Goal: Communication & Community: Answer question/provide support

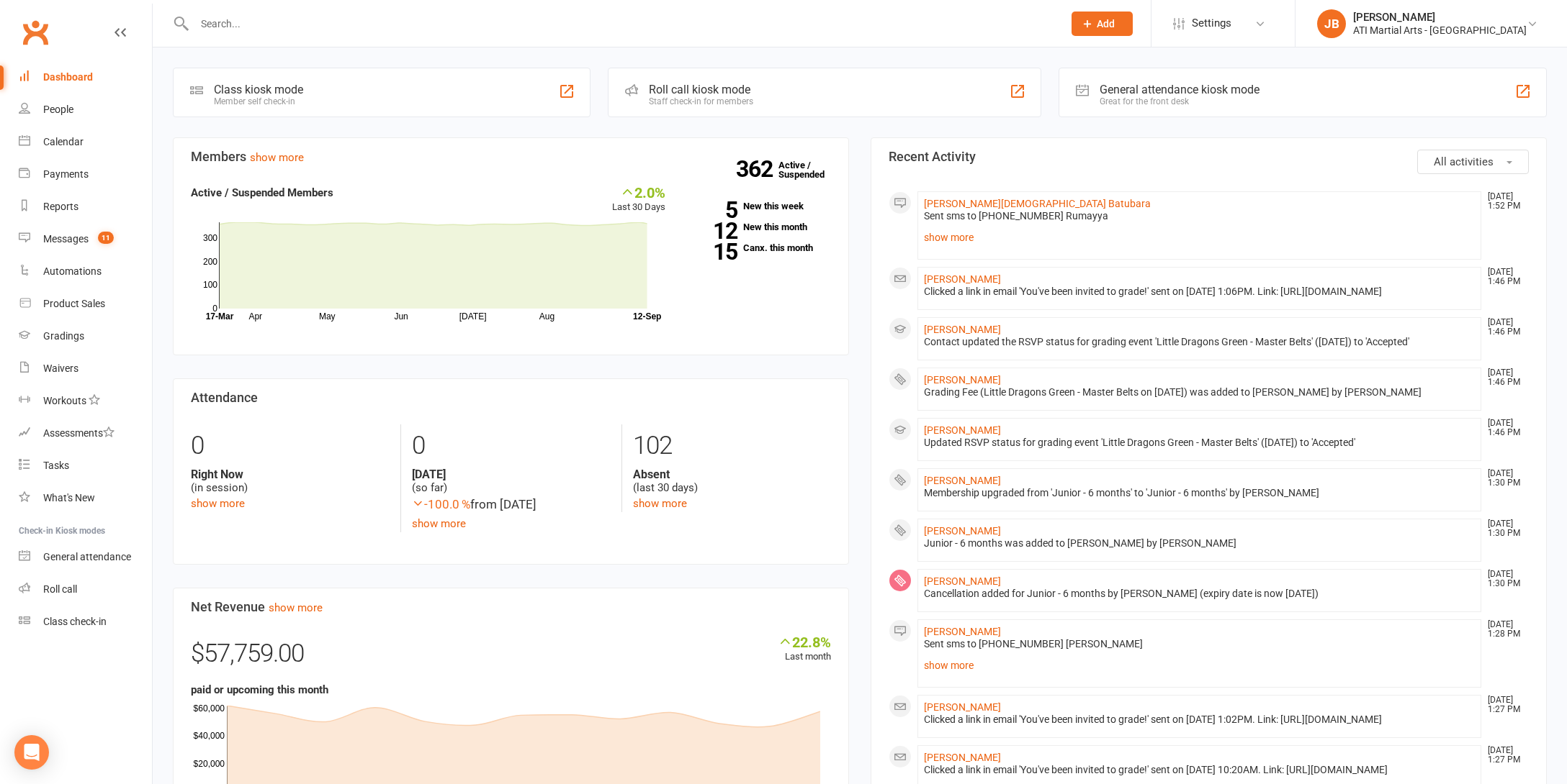
drag, startPoint x: 62, startPoint y: 30, endPoint x: 53, endPoint y: 29, distance: 9.1
click at [62, 30] on div "Clubworx" at bounding box center [76, 41] width 152 height 53
click at [36, 30] on link "Clubworx" at bounding box center [35, 32] width 36 height 36
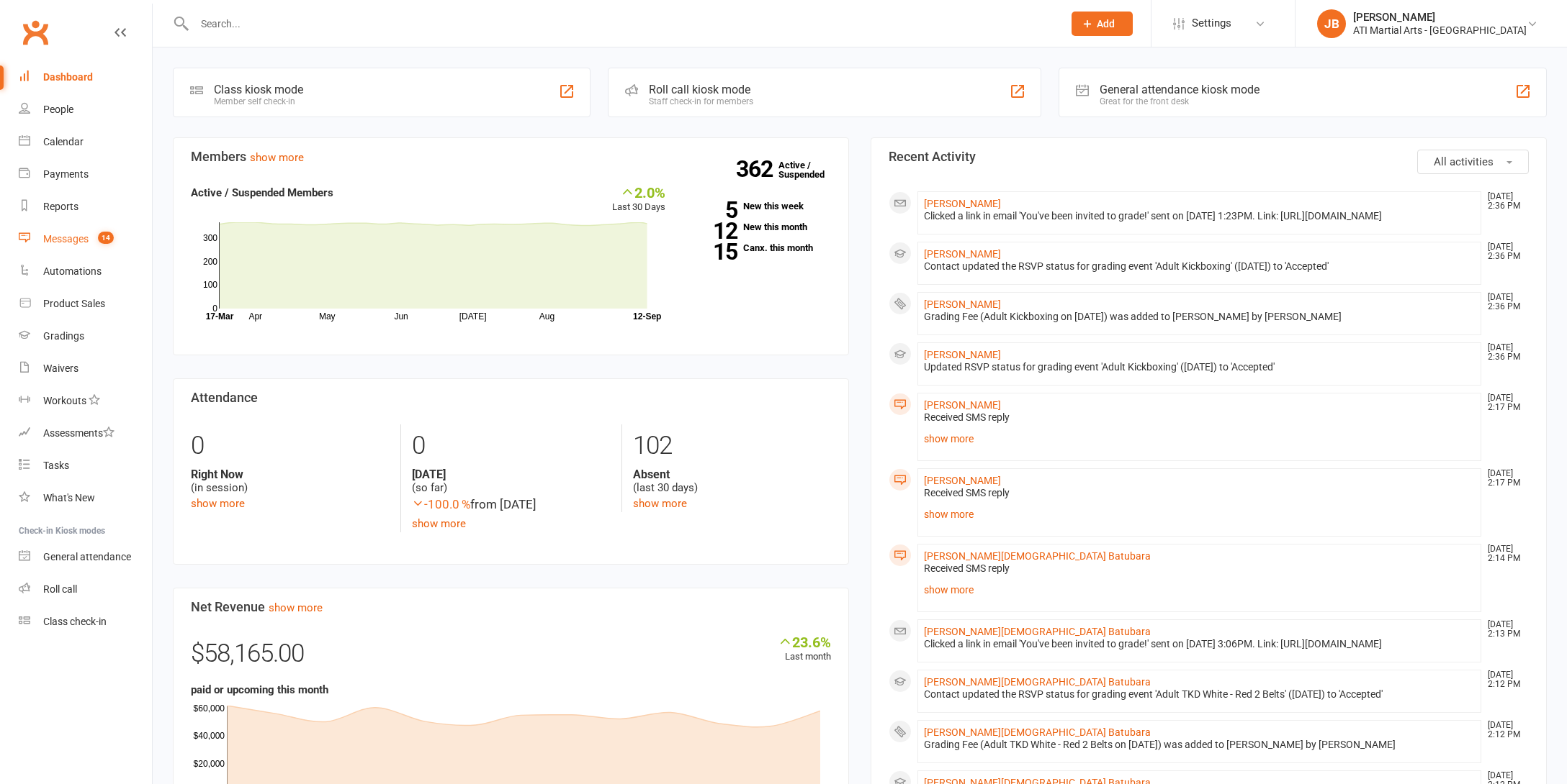
click at [70, 240] on div "Messages" at bounding box center [65, 239] width 46 height 12
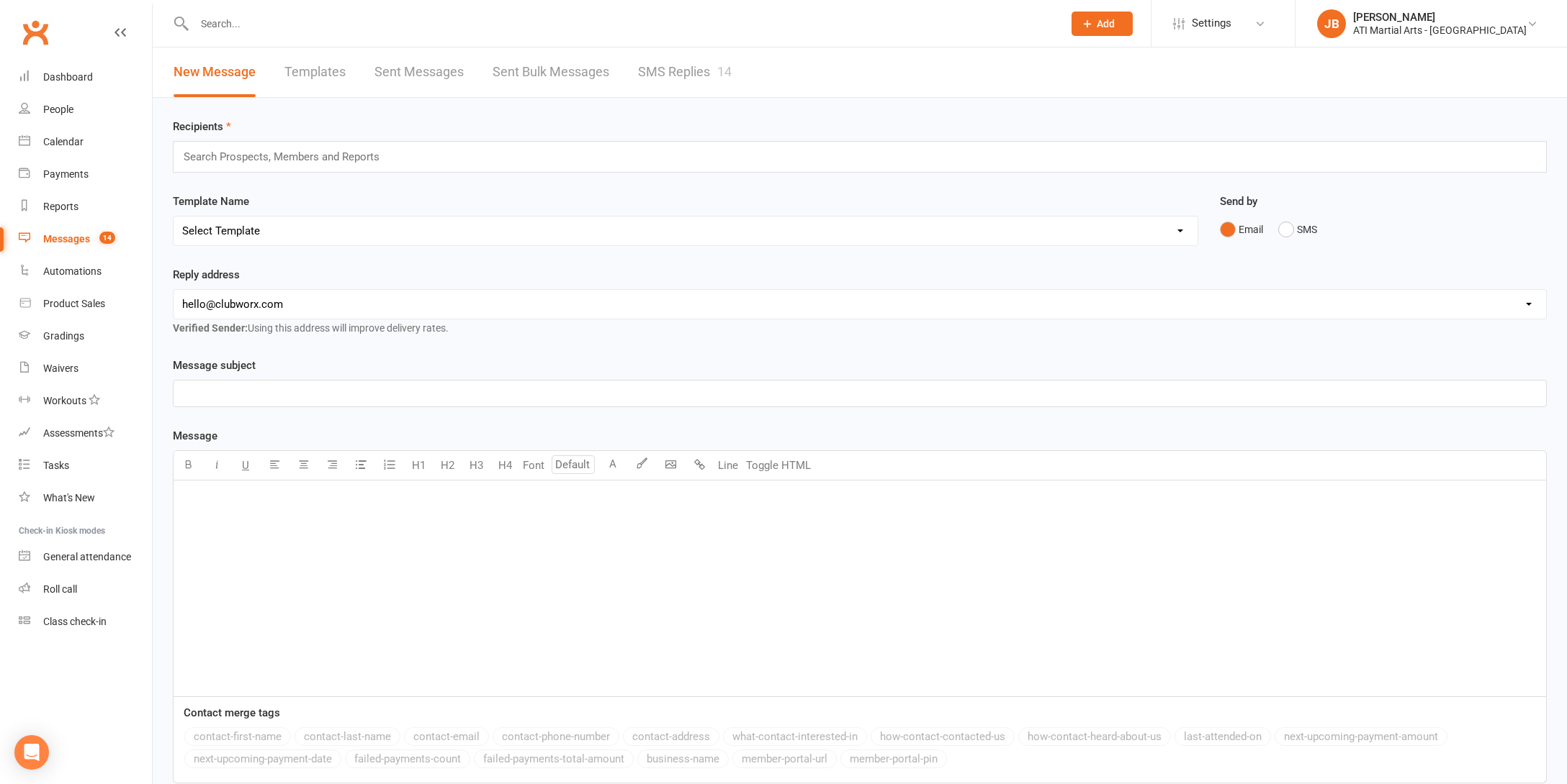
click at [664, 68] on link "SMS Replies 14" at bounding box center [684, 72] width 93 height 50
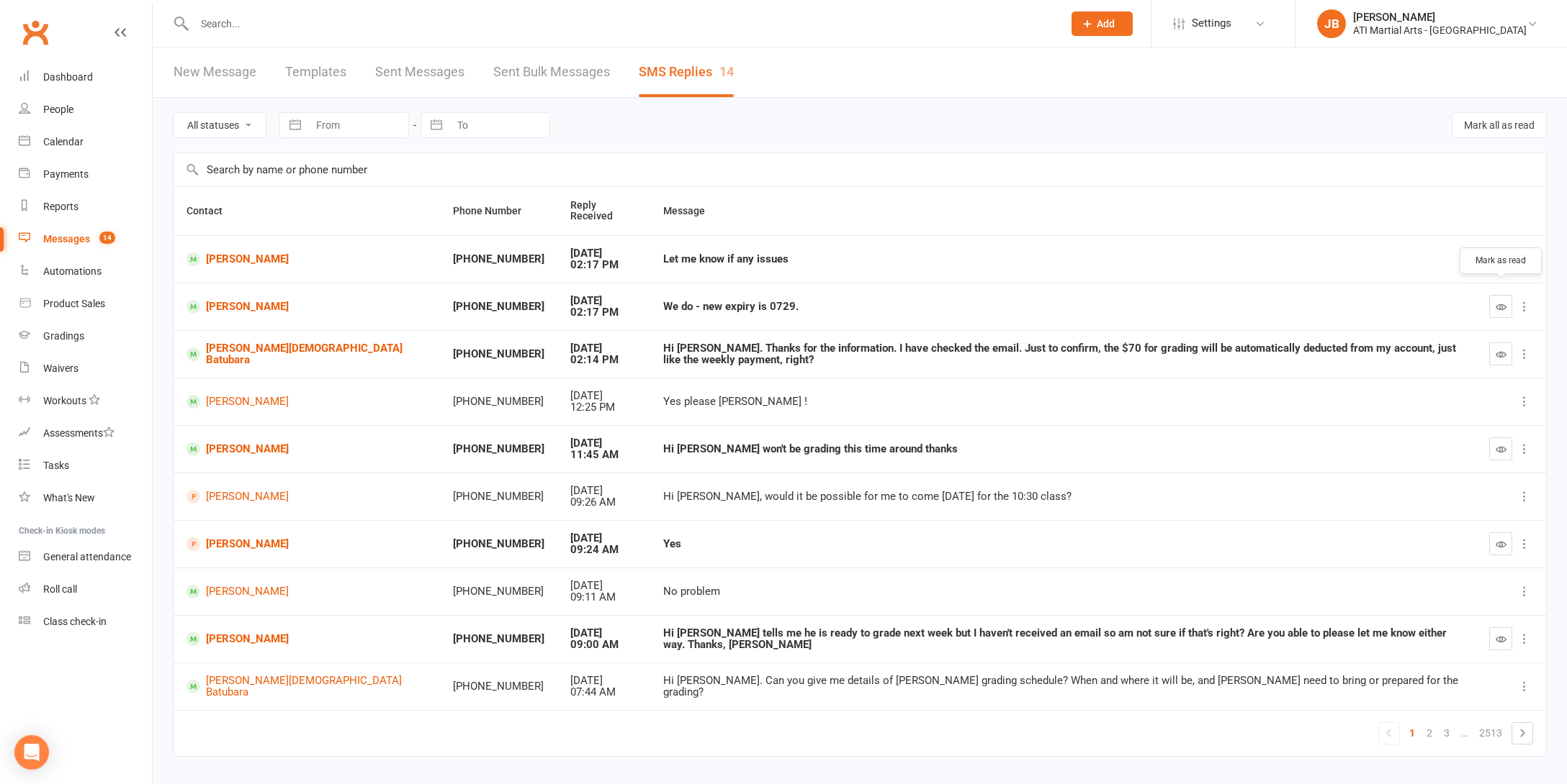
click at [1498, 302] on icon "button" at bounding box center [1500, 306] width 11 height 11
click at [1501, 254] on icon "button" at bounding box center [1500, 259] width 11 height 11
click at [251, 300] on link "[PERSON_NAME]" at bounding box center [307, 306] width 240 height 14
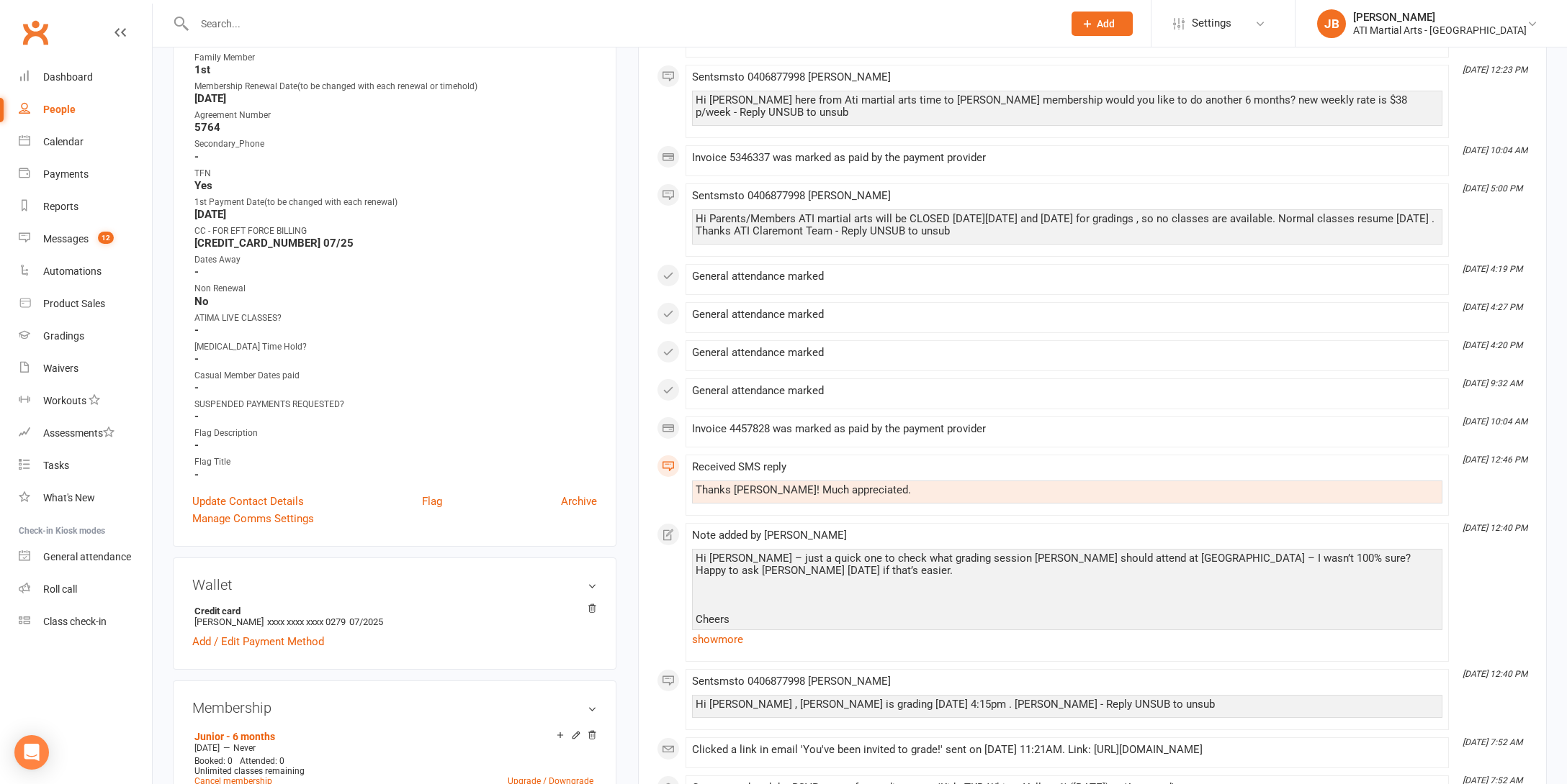
scroll to position [634, 0]
click at [259, 497] on link "Update Contact Details" at bounding box center [248, 501] width 112 height 18
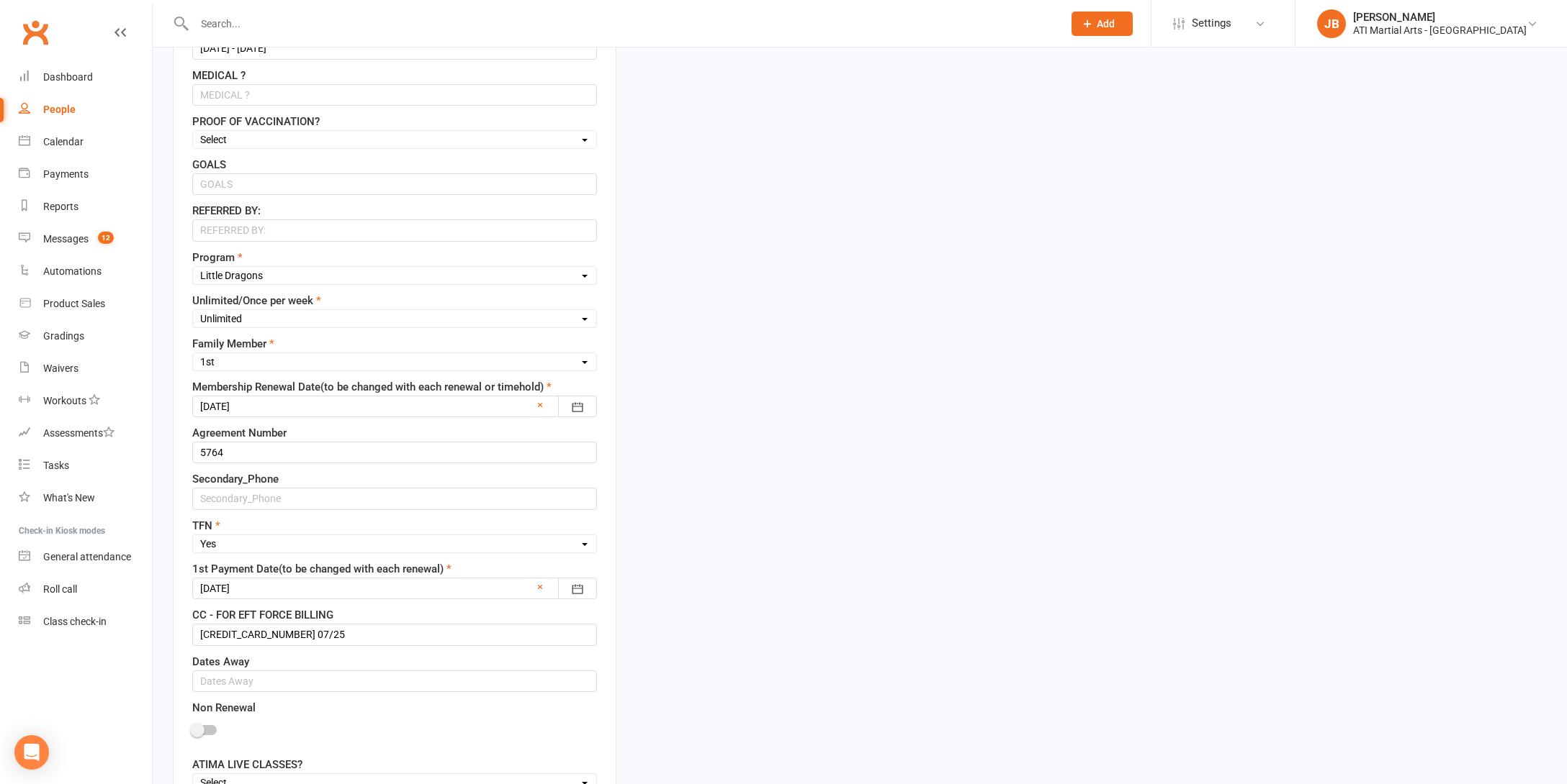
scroll to position [685, 0]
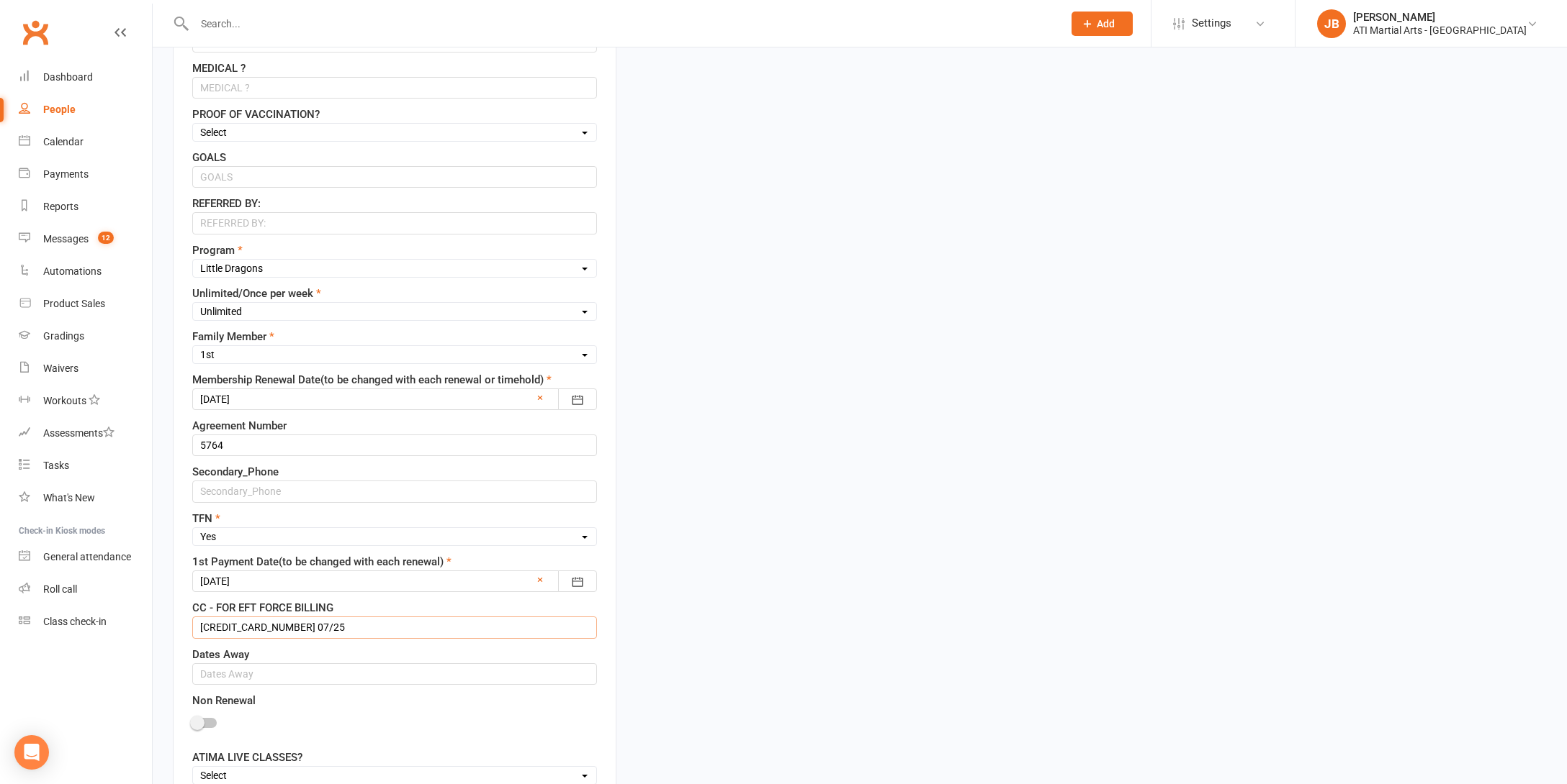
click at [330, 627] on input "5163 2300 0728 0279 07/25" at bounding box center [395, 627] width 405 height 21
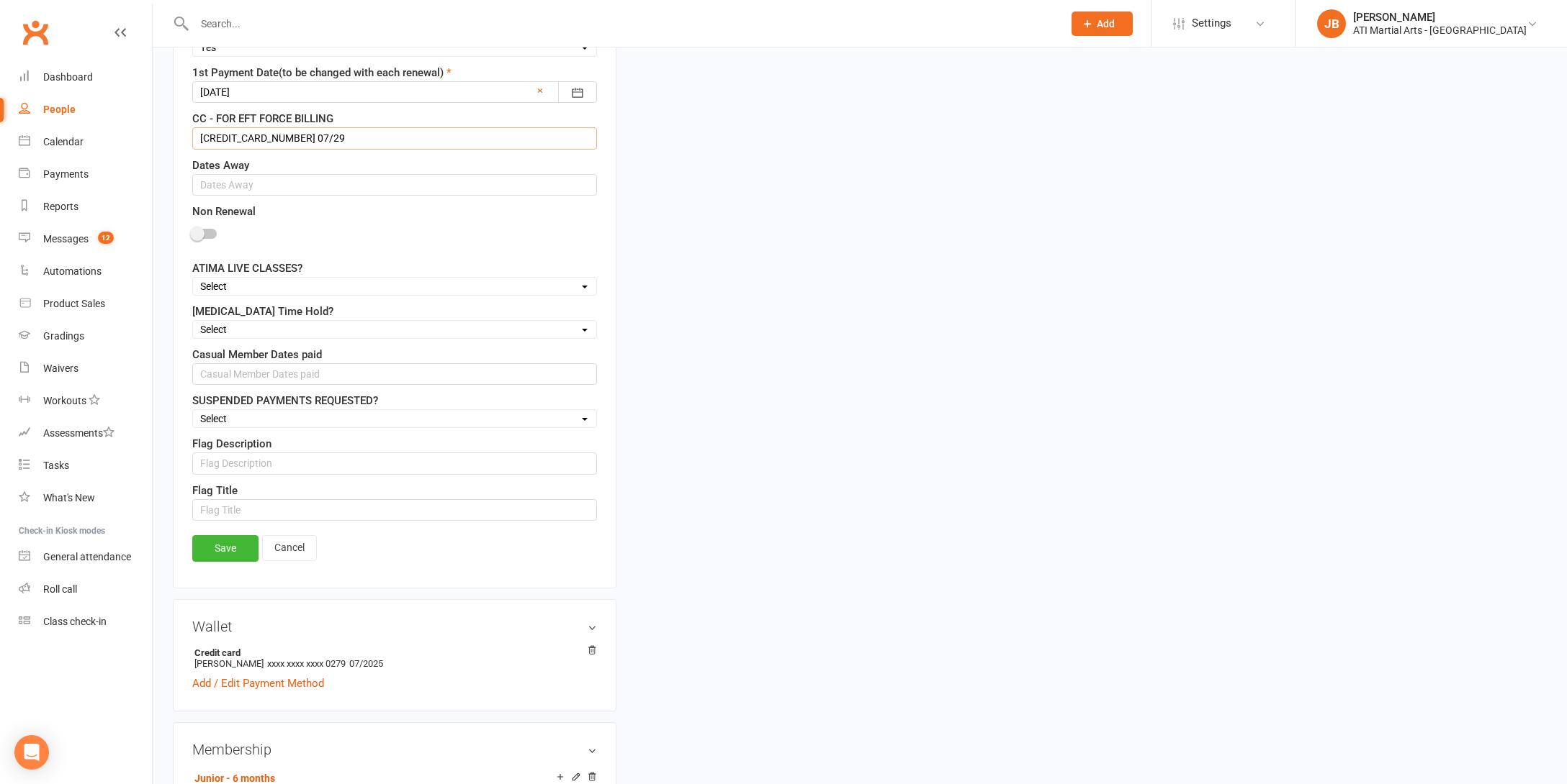
scroll to position [1177, 0]
type input "5163 2300 0728 0279 07/29"
click at [240, 548] on link "Save" at bounding box center [226, 545] width 66 height 26
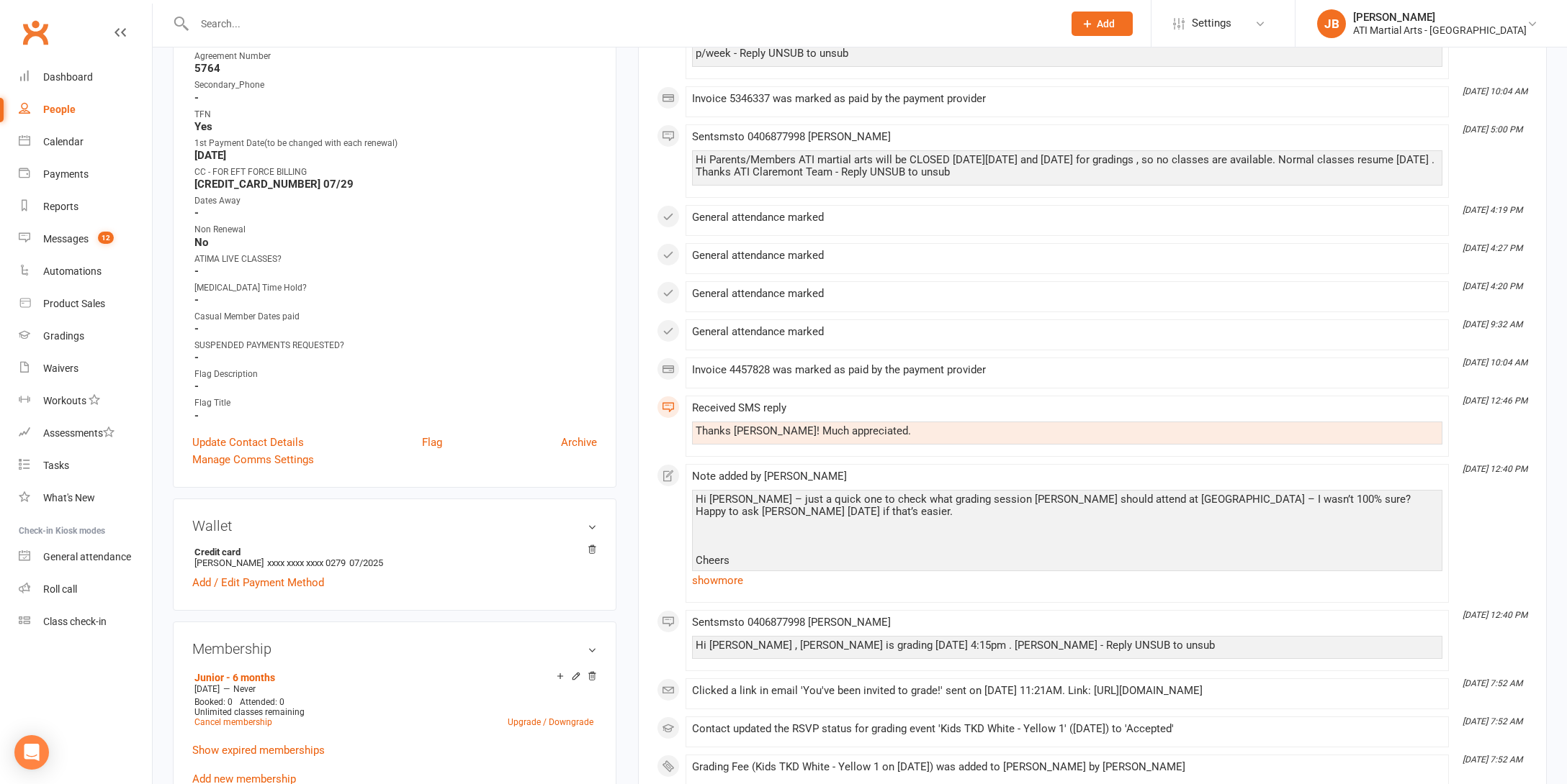
scroll to position [695, 0]
click at [203, 578] on link "Add / Edit Payment Method" at bounding box center [258, 581] width 131 height 18
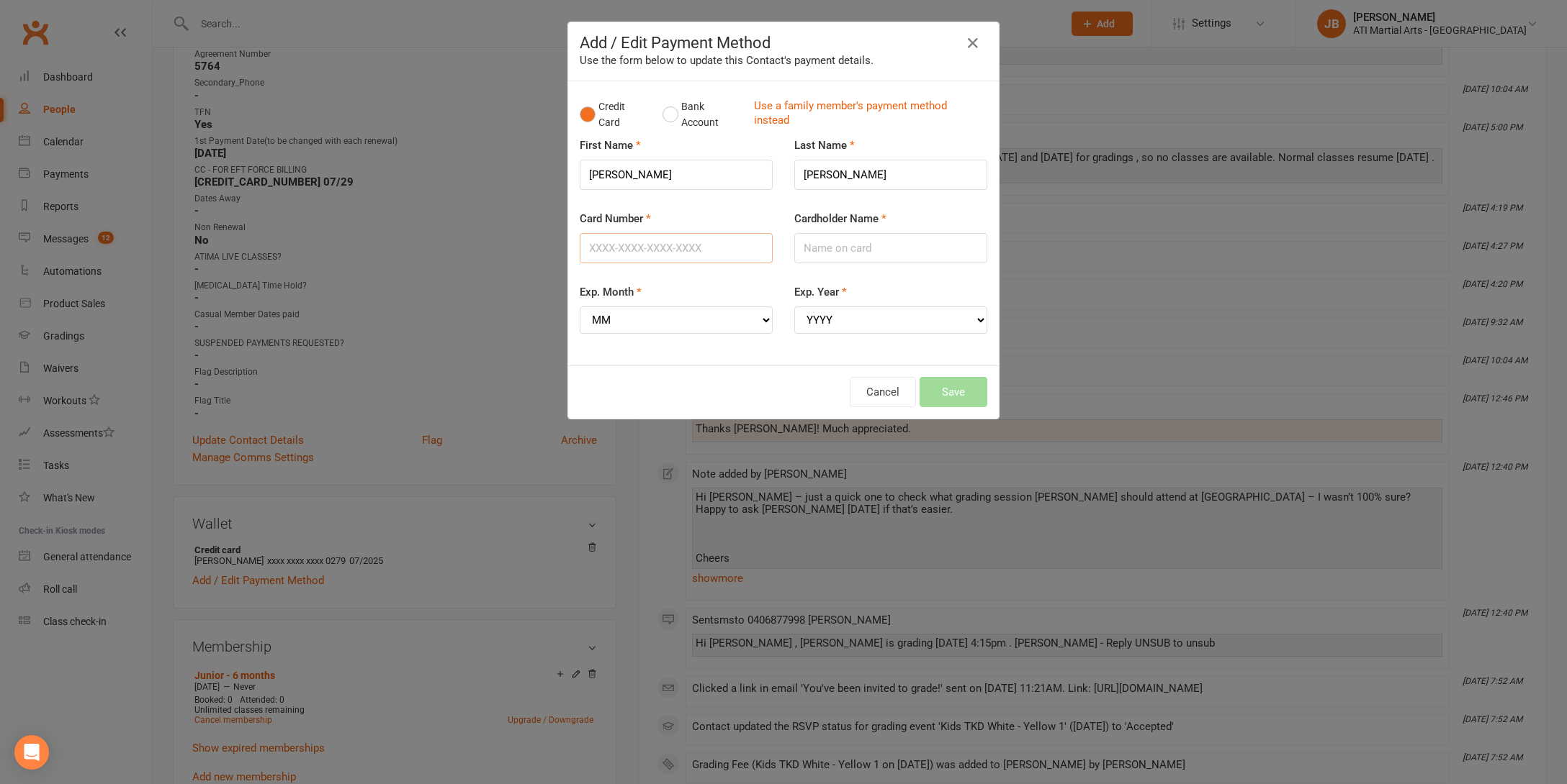
click at [606, 247] on input "Card Number" at bounding box center [676, 248] width 193 height 30
type input "5163230007280279"
click at [849, 246] on input "Cardholder Name" at bounding box center [891, 248] width 193 height 30
type input "Paul Lingard"
select select "07"
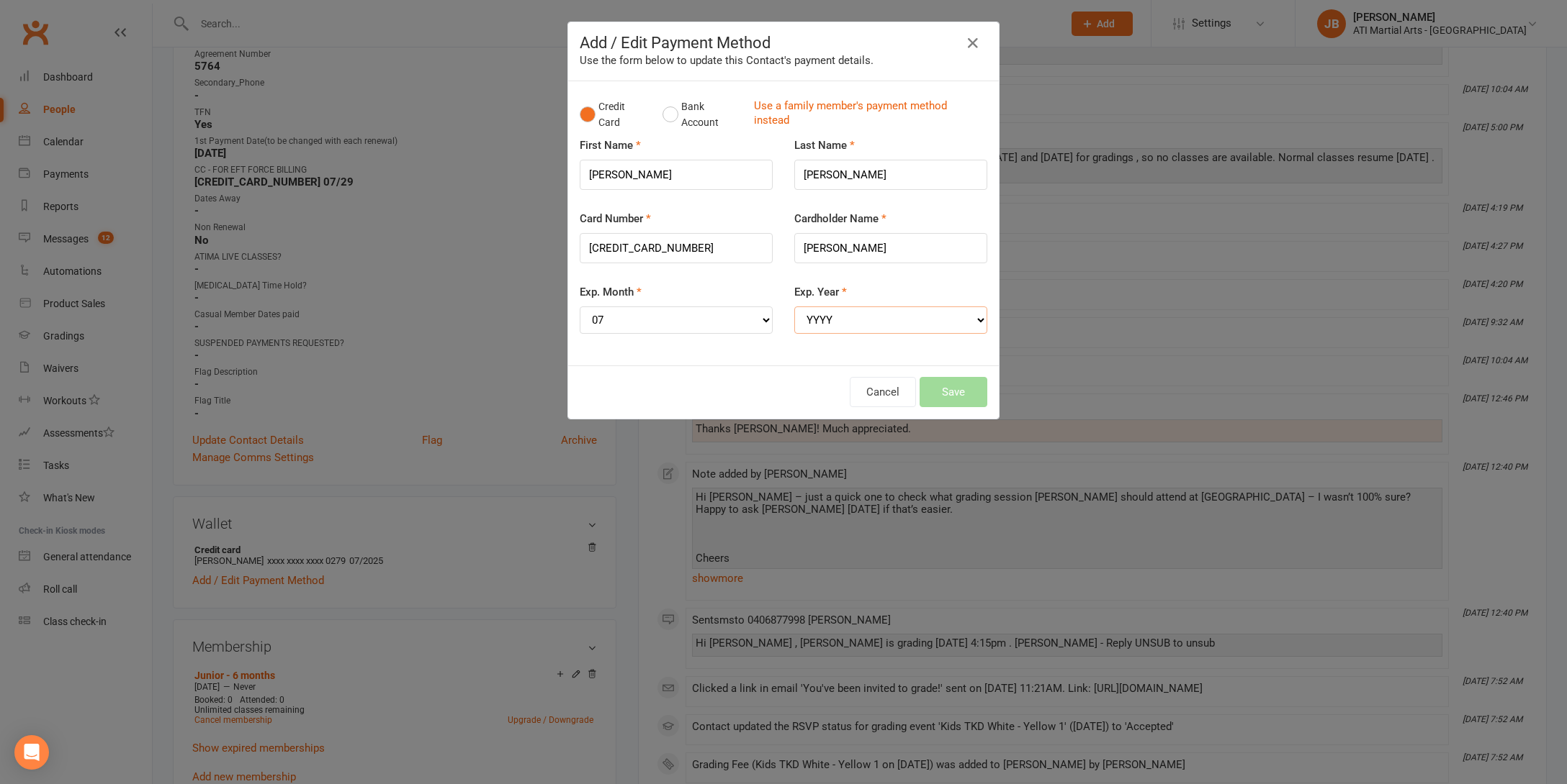
select select "2029"
click at [945, 380] on button "Save" at bounding box center [954, 392] width 68 height 30
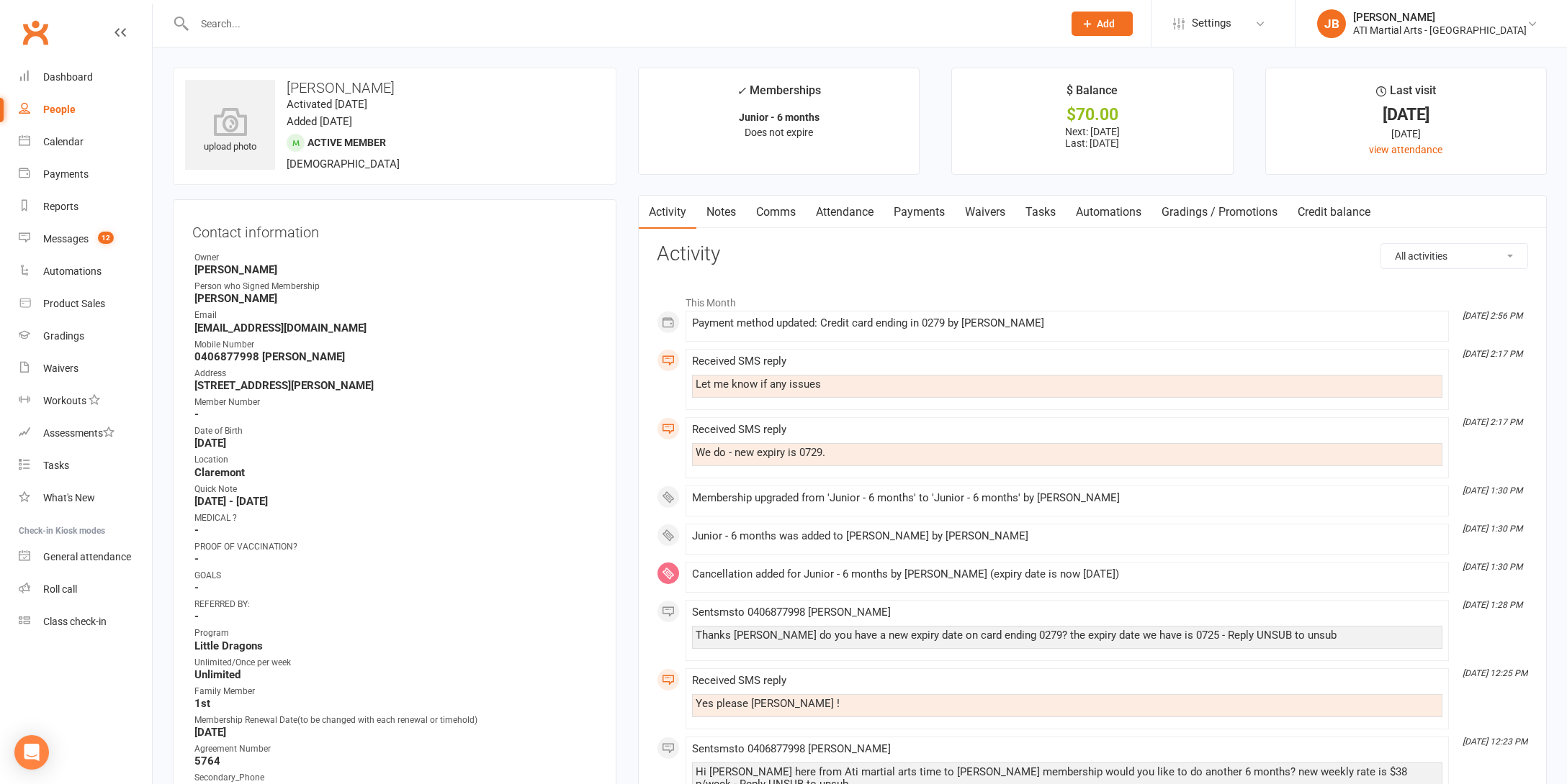
scroll to position [0, 0]
click at [771, 211] on link "Comms" at bounding box center [775, 212] width 59 height 33
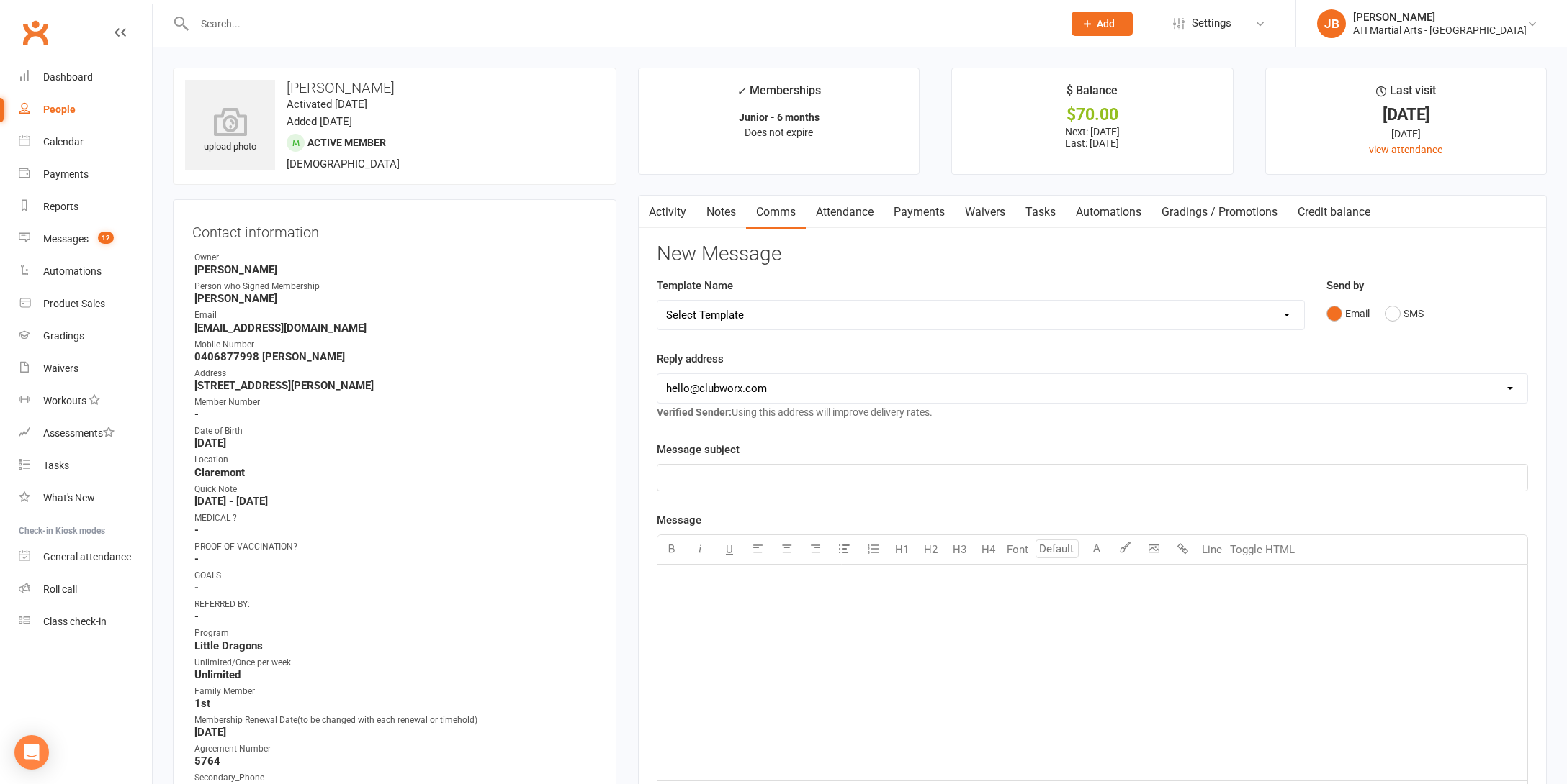
drag, startPoint x: 1393, startPoint y: 311, endPoint x: 1360, endPoint y: 325, distance: 35.8
click at [1388, 315] on button "SMS" at bounding box center [1404, 313] width 39 height 27
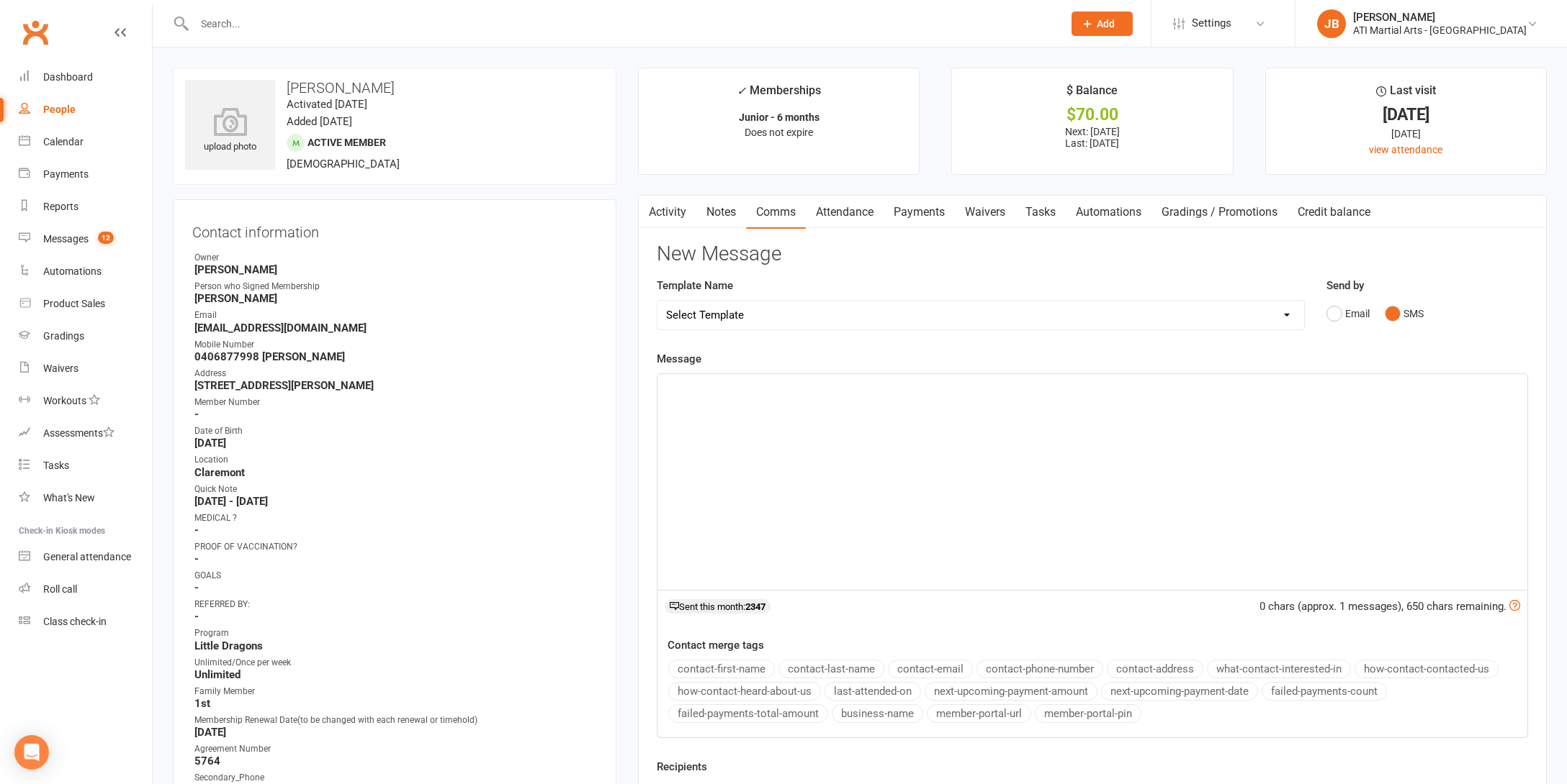
click at [711, 400] on div "﻿" at bounding box center [1092, 482] width 870 height 216
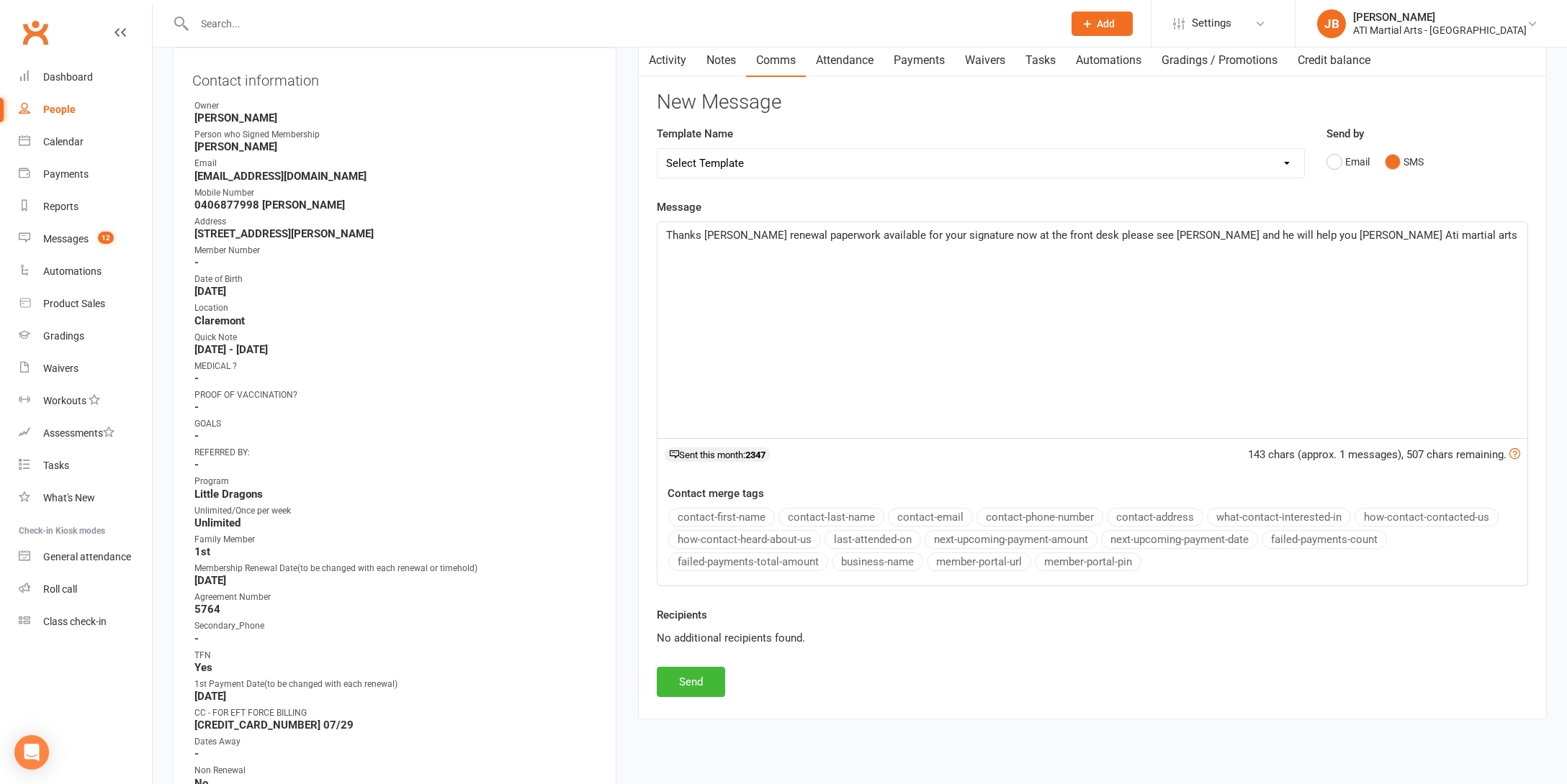
scroll to position [263, 0]
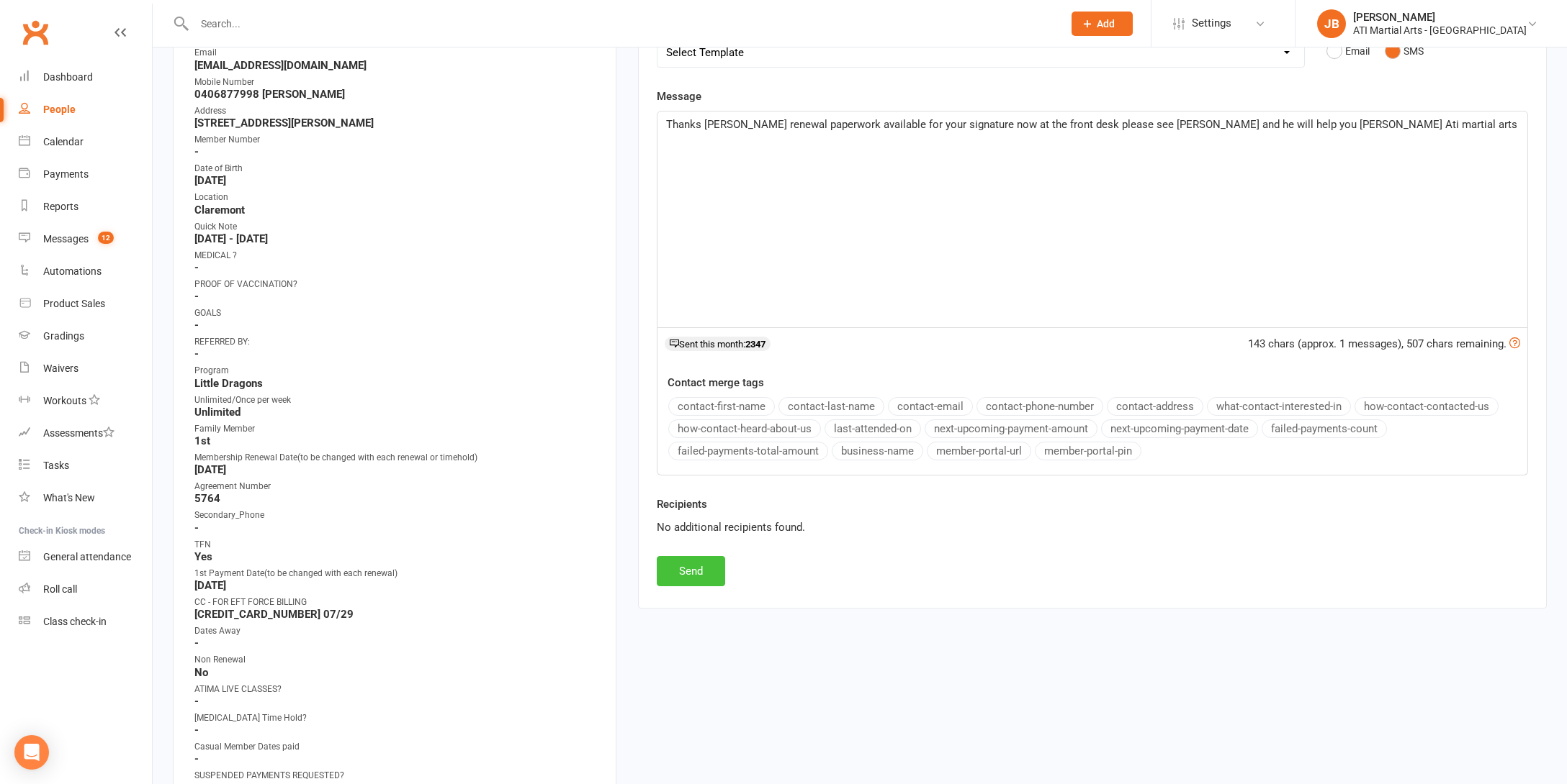
click at [706, 569] on button "Send" at bounding box center [691, 571] width 68 height 30
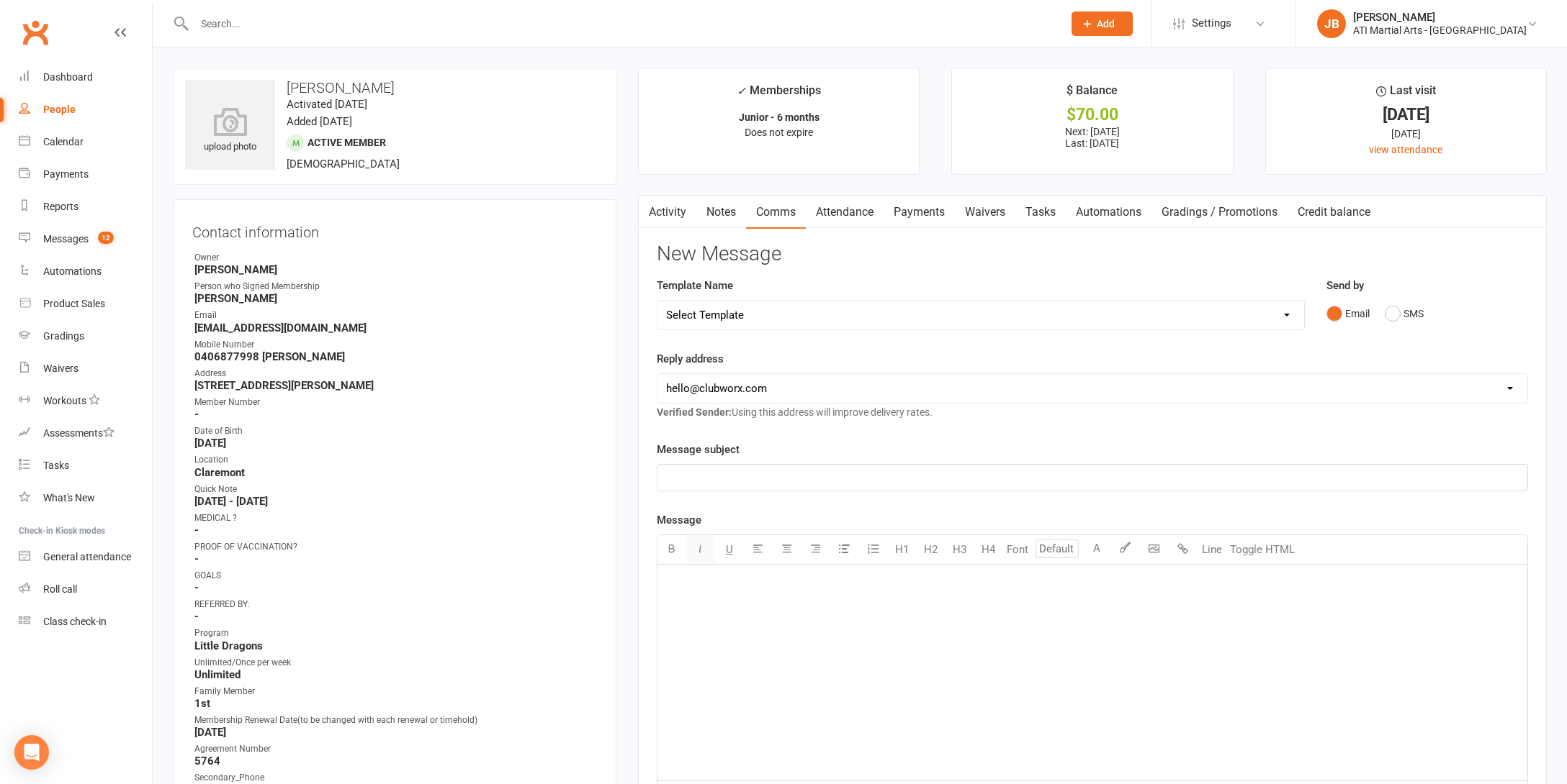
scroll to position [0, 0]
click at [34, 29] on link "Clubworx" at bounding box center [35, 32] width 36 height 36
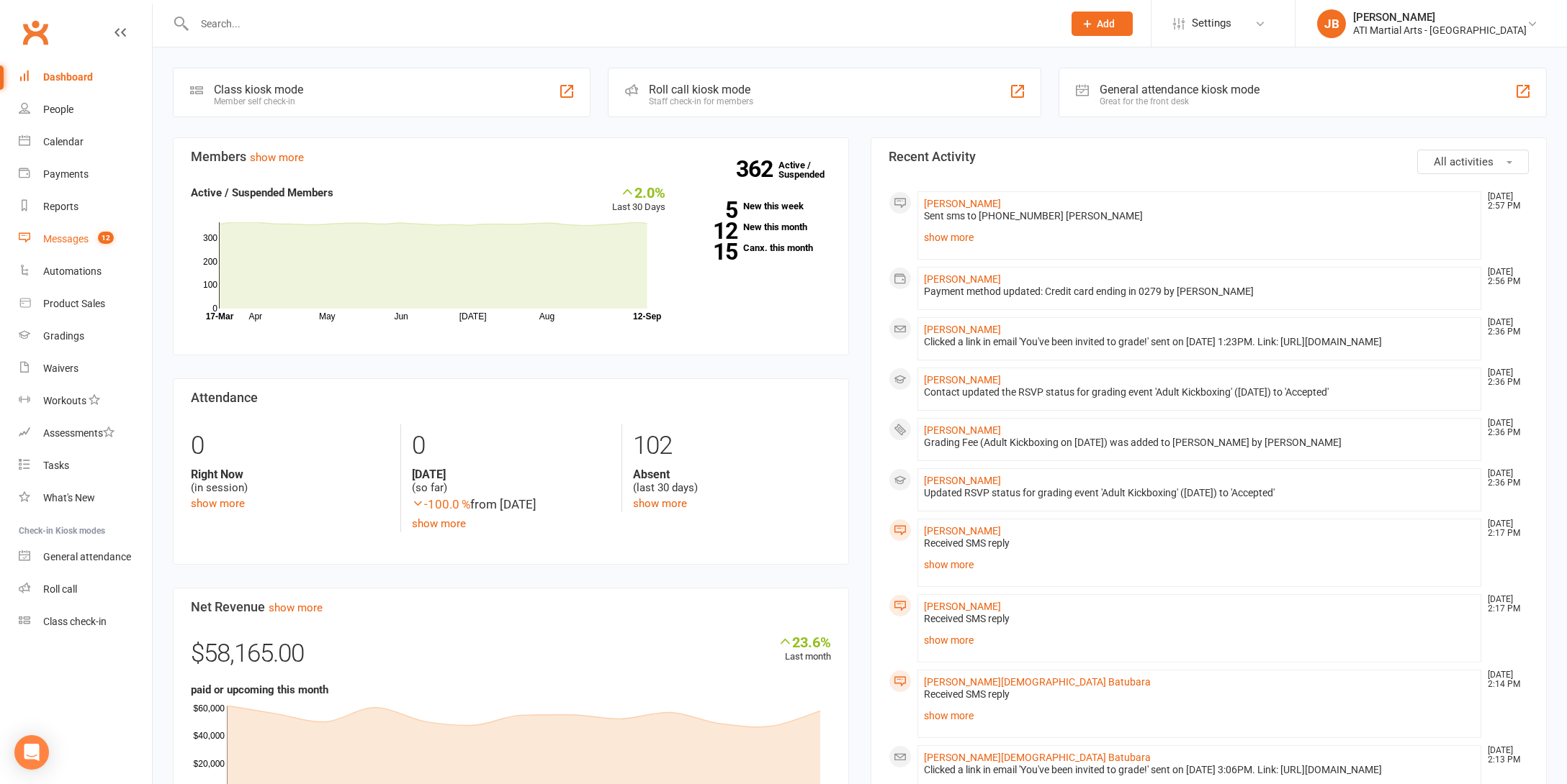
click at [65, 239] on div "Messages" at bounding box center [65, 239] width 46 height 12
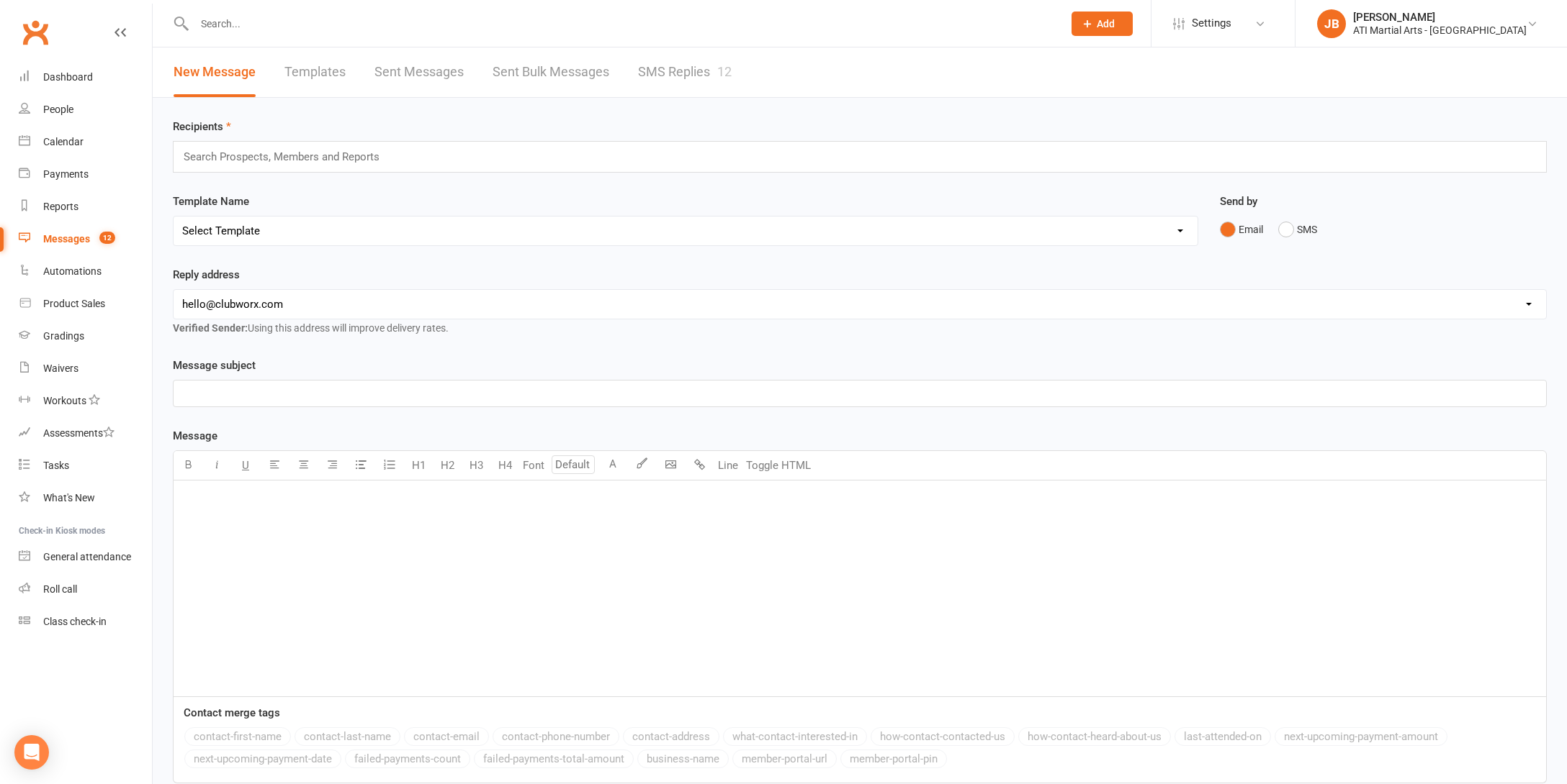
click at [660, 72] on link "SMS Replies 12" at bounding box center [684, 72] width 93 height 50
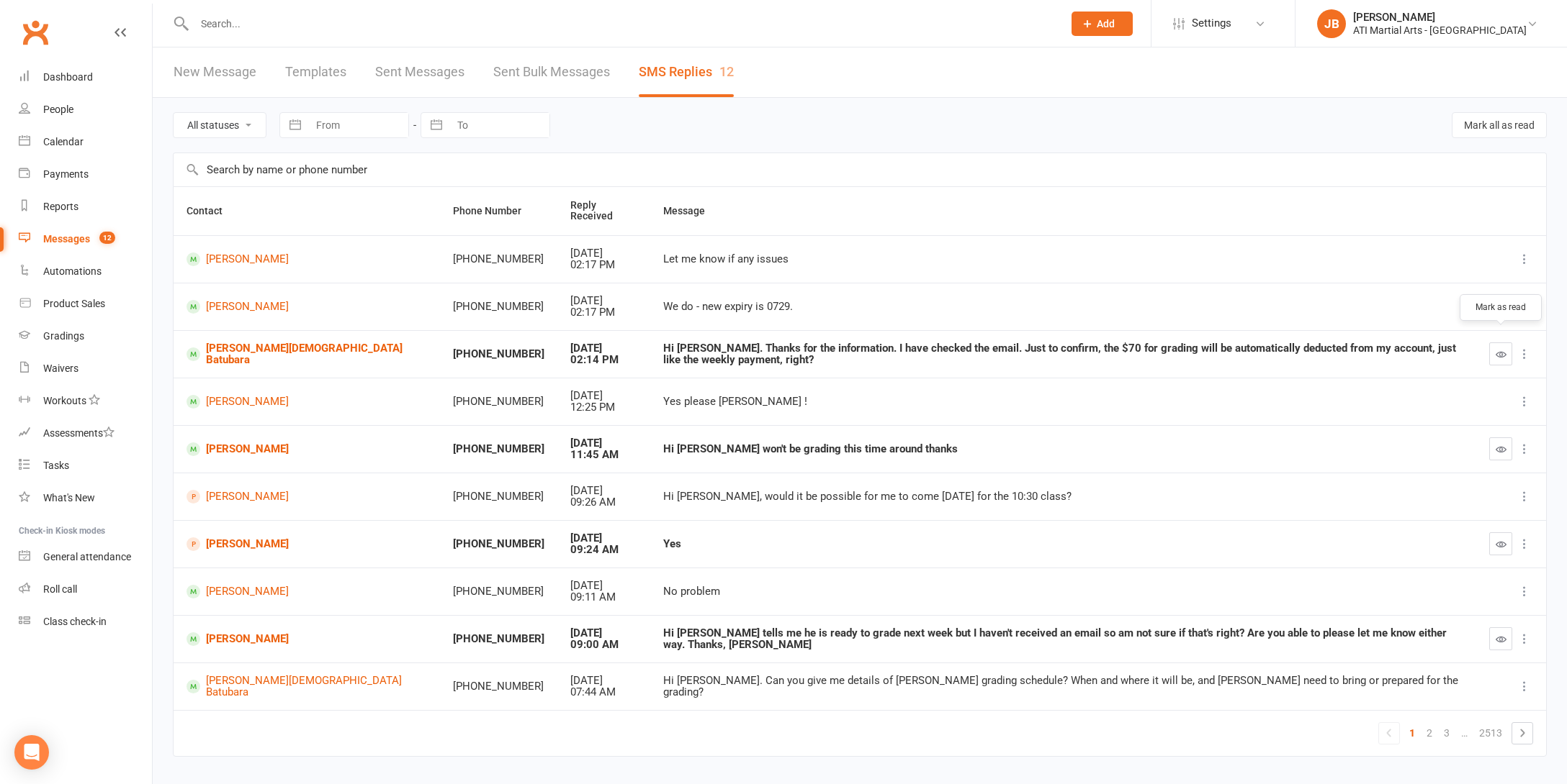
click at [1501, 349] on icon "button" at bounding box center [1500, 354] width 11 height 11
click at [283, 342] on link "[PERSON_NAME][DEMOGRAPHIC_DATA] Batubara" at bounding box center [307, 354] width 239 height 23
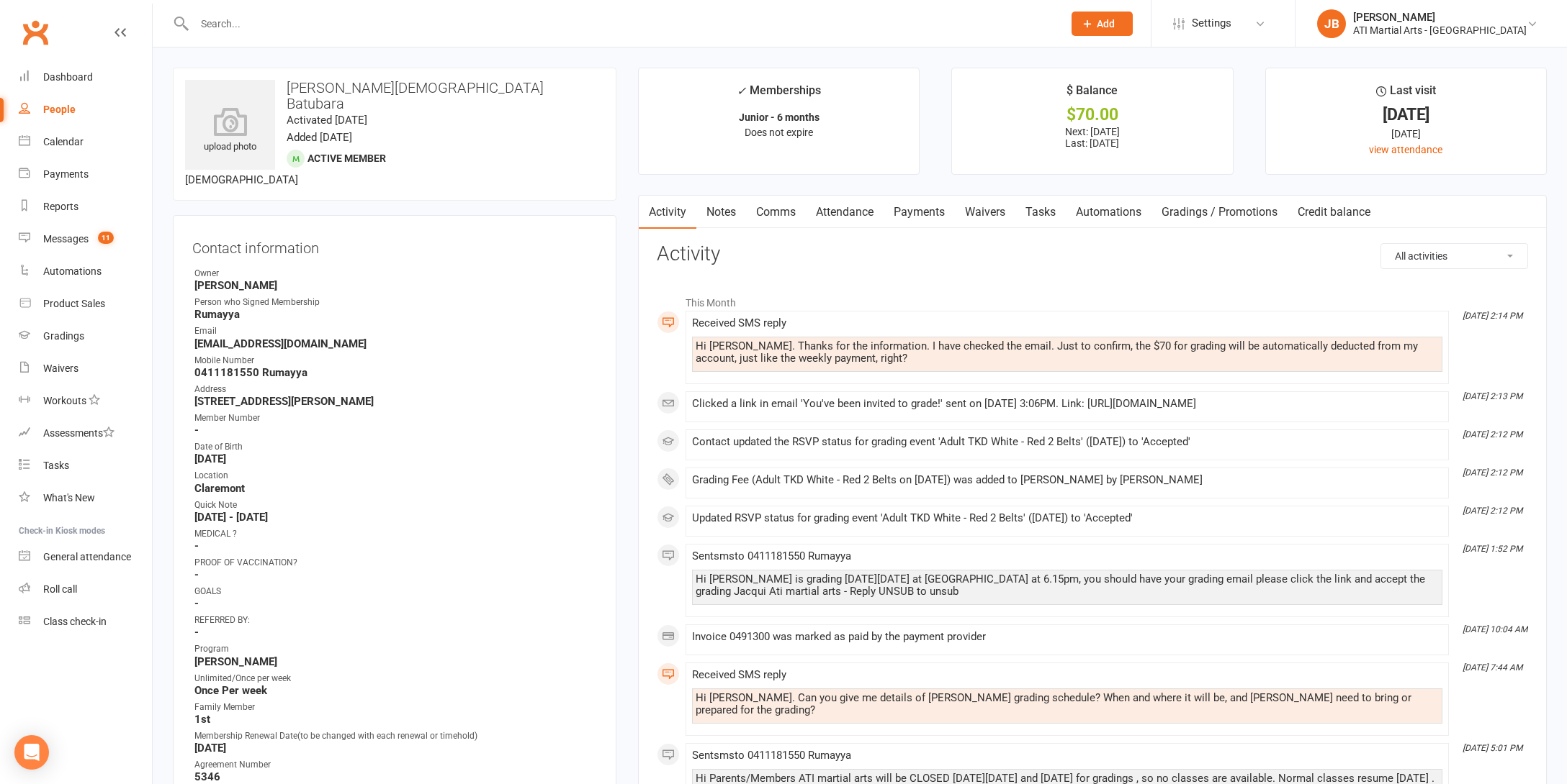
click at [776, 213] on link "Comms" at bounding box center [775, 212] width 59 height 33
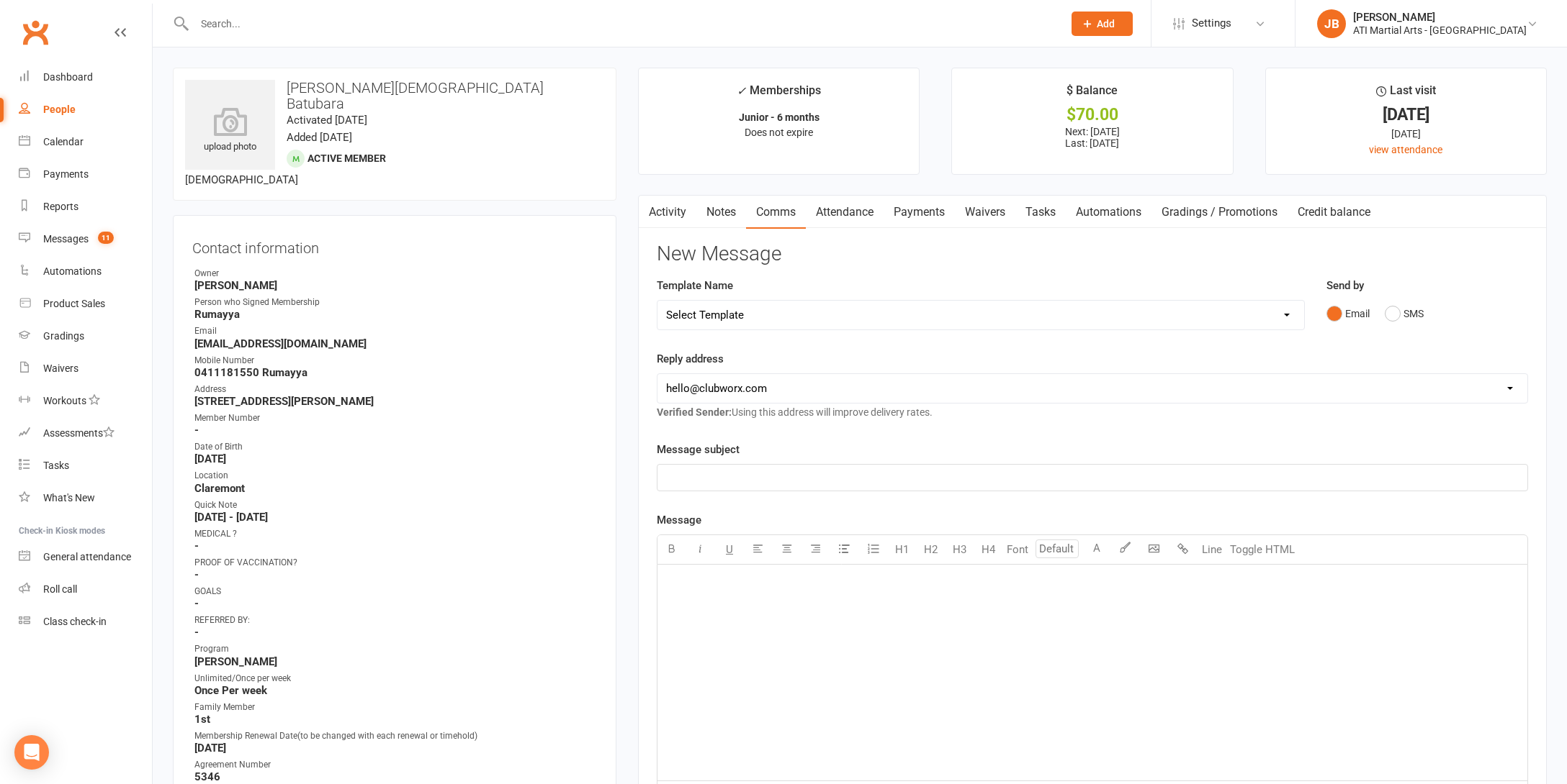
drag, startPoint x: 1392, startPoint y: 312, endPoint x: 1352, endPoint y: 321, distance: 41.0
click at [1390, 312] on button "SMS" at bounding box center [1404, 313] width 39 height 27
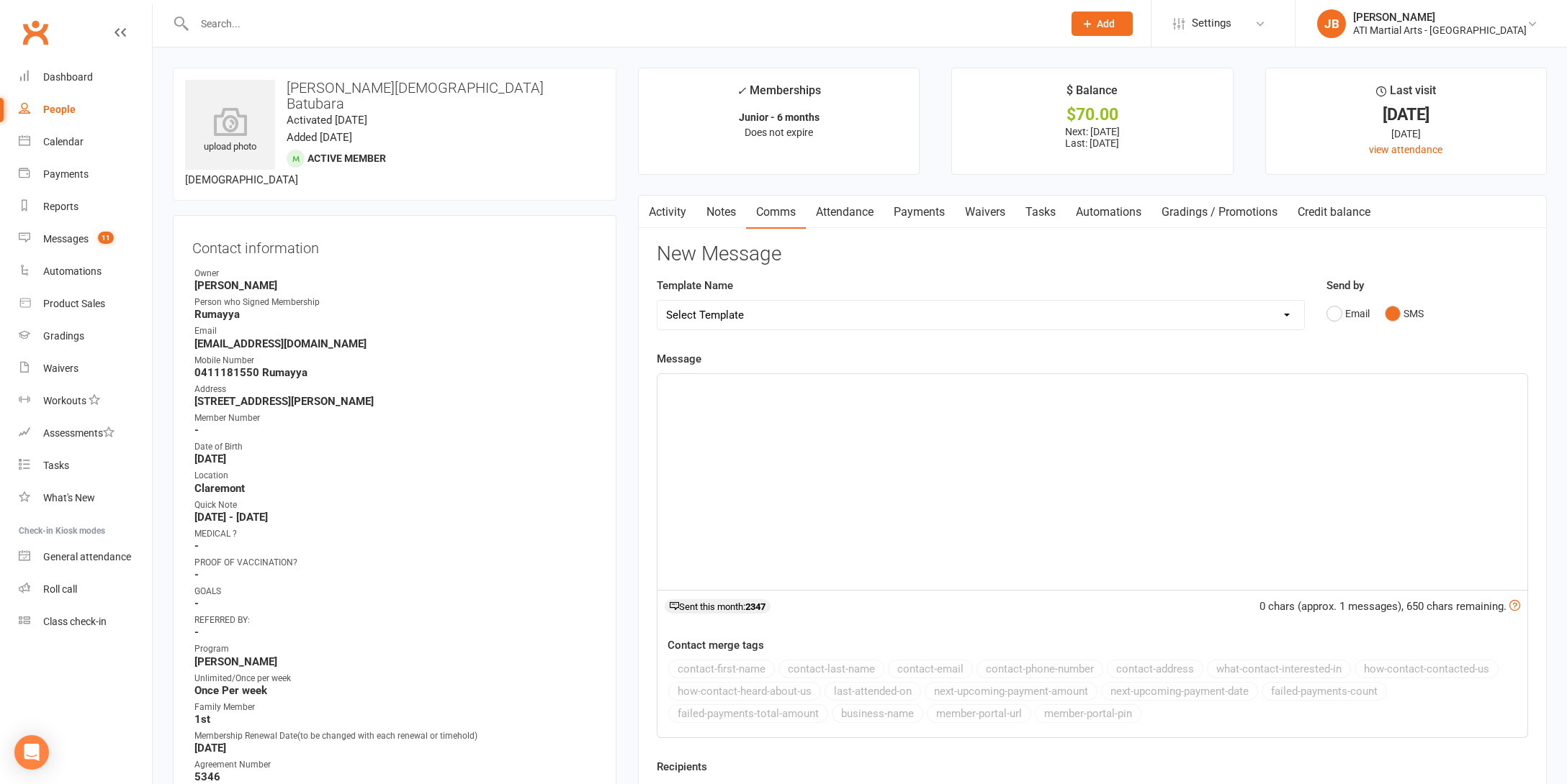
click at [728, 398] on div "﻿" at bounding box center [1092, 482] width 870 height 216
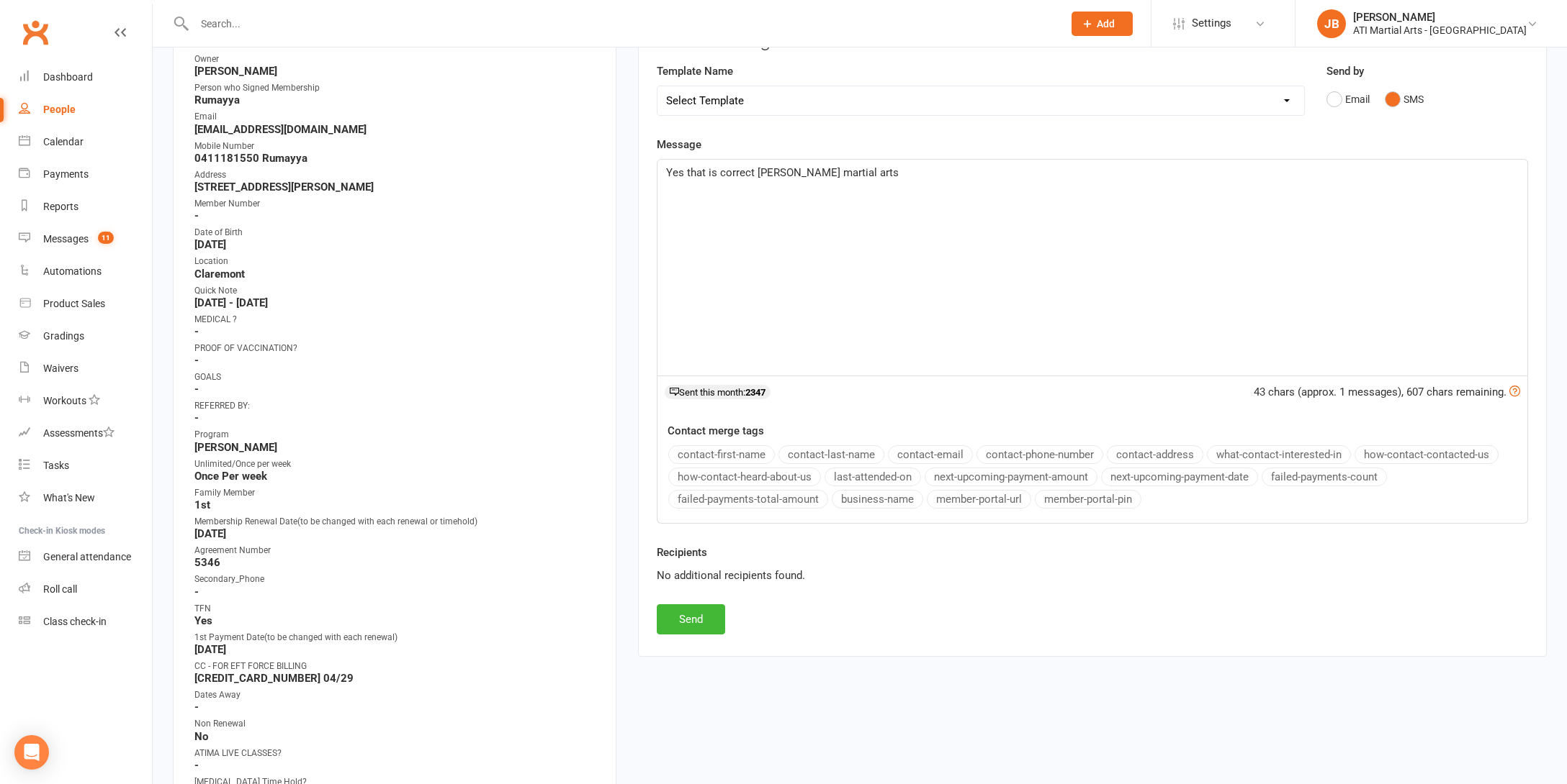
scroll to position [361, 0]
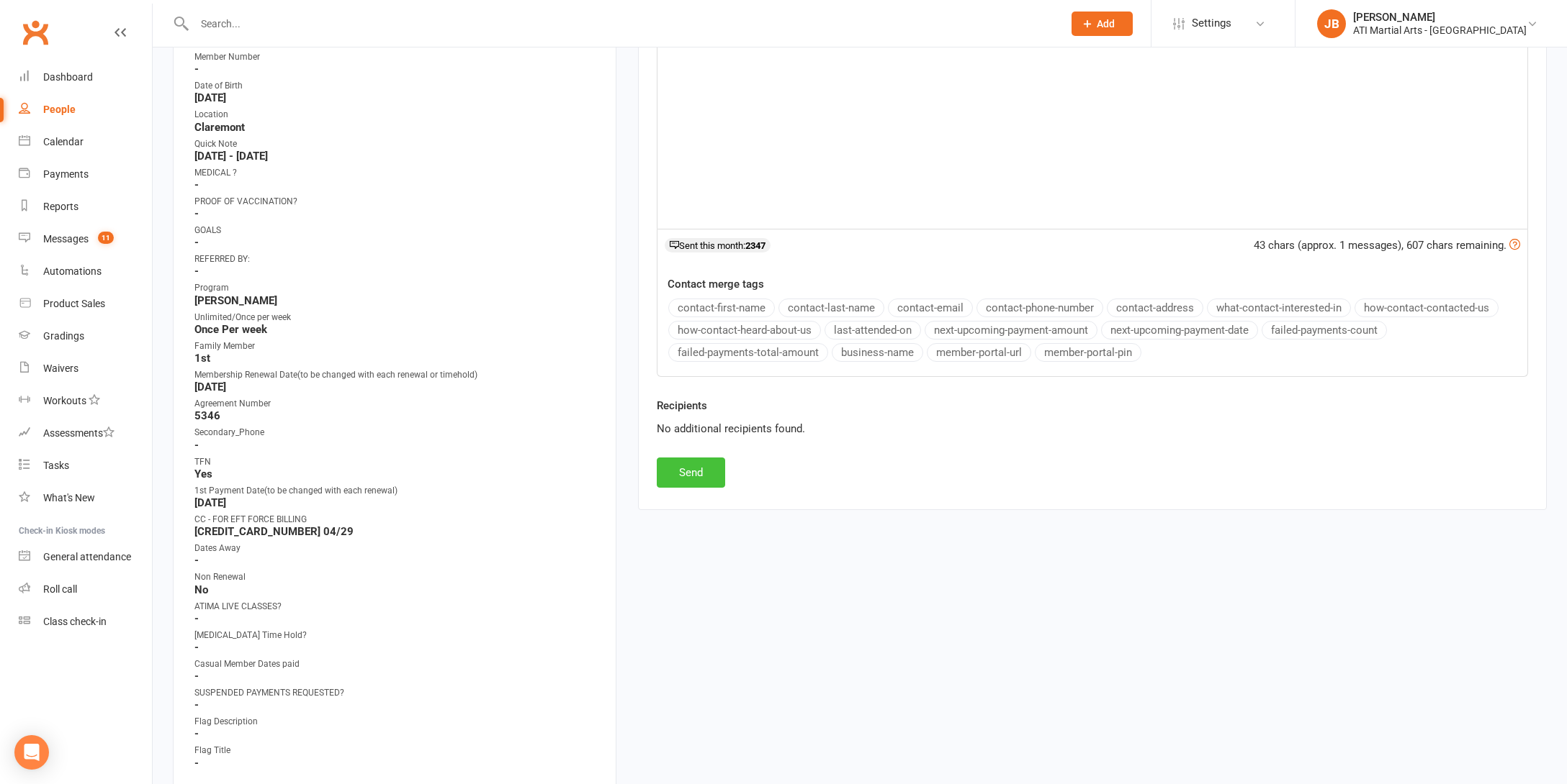
click at [705, 472] on button "Send" at bounding box center [691, 472] width 68 height 30
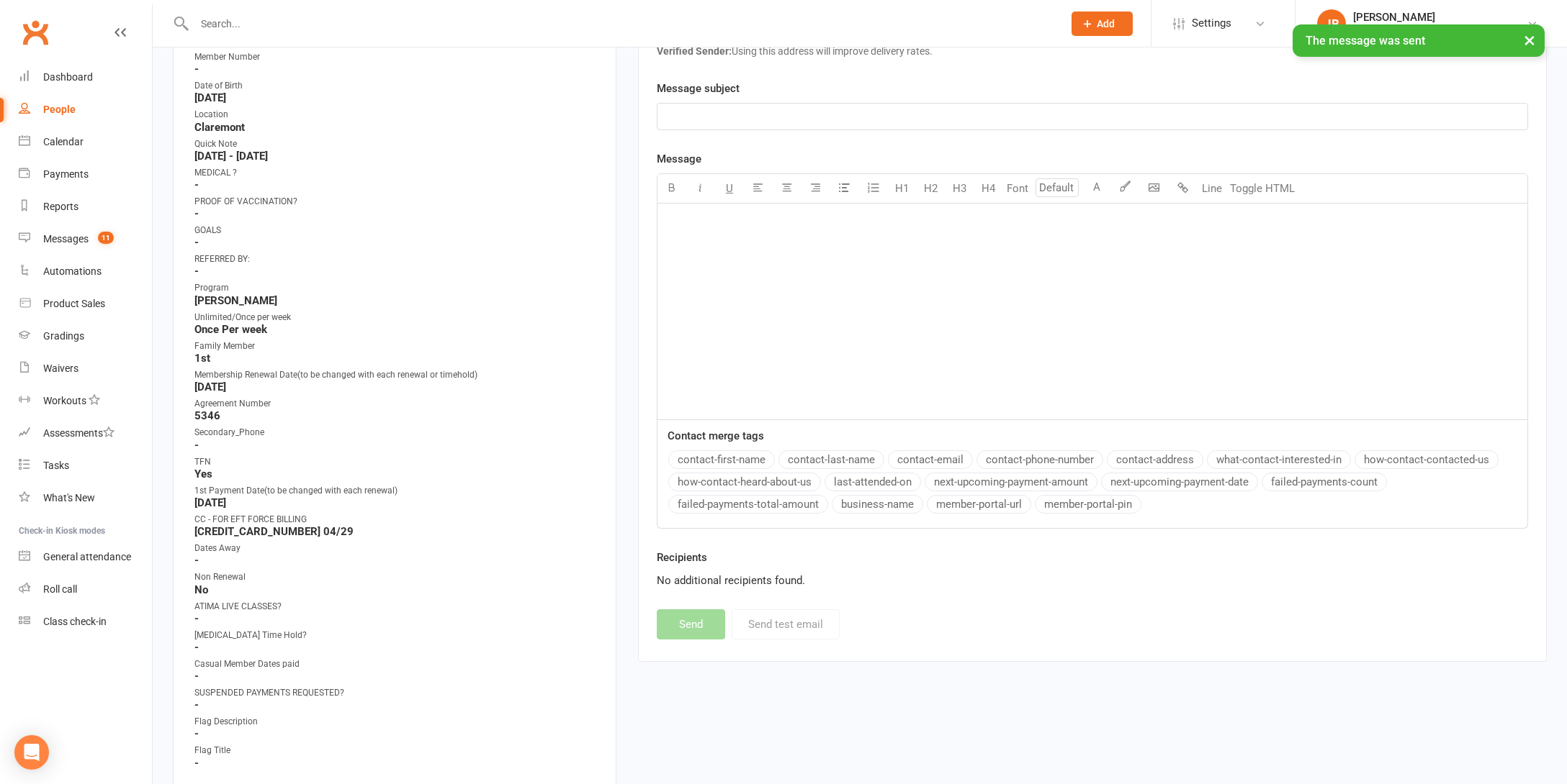
click at [34, 24] on div "× The message was sent" at bounding box center [774, 24] width 1548 height 0
click at [34, 32] on link "Clubworx" at bounding box center [35, 32] width 36 height 36
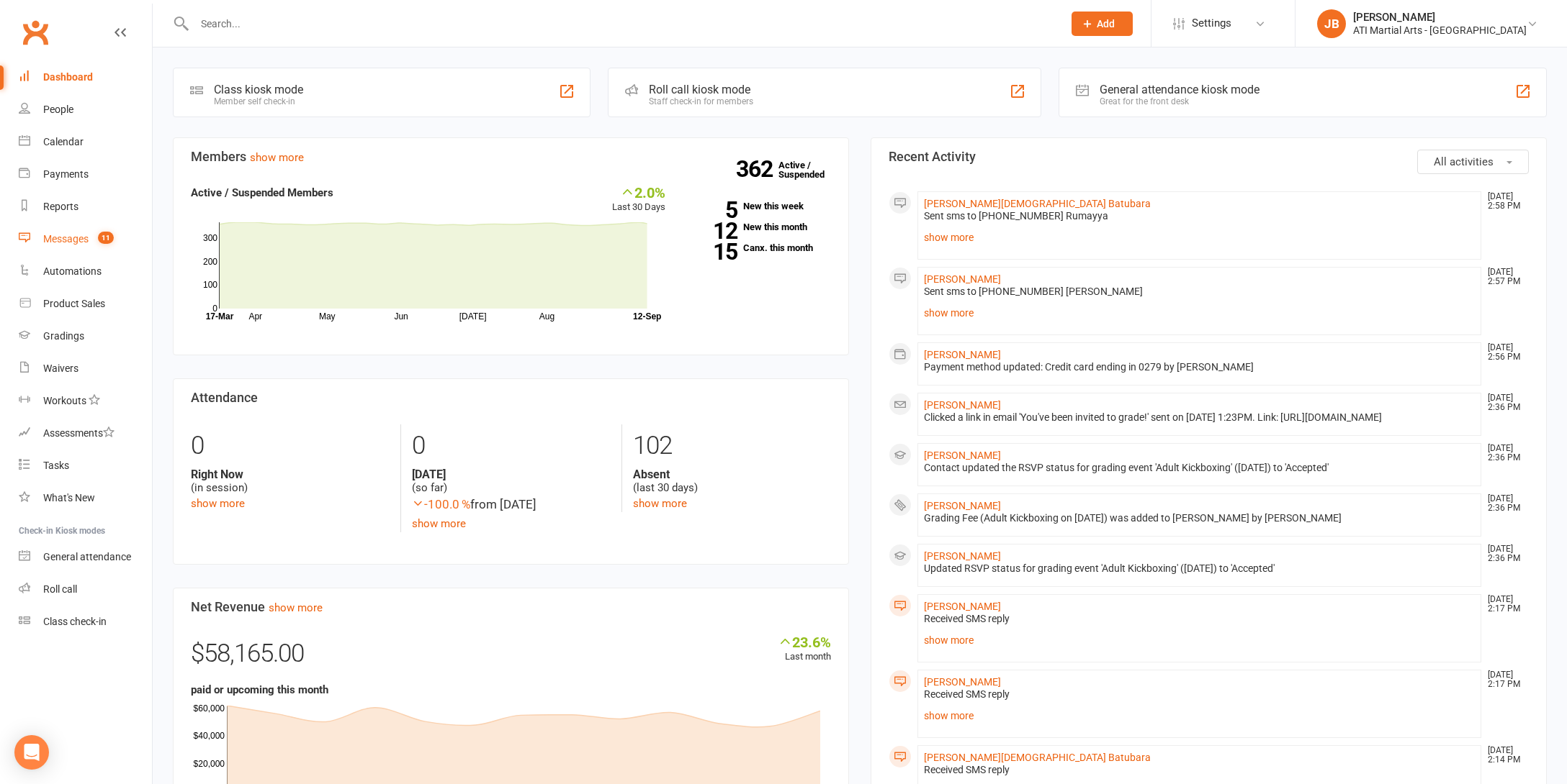
click at [64, 242] on div "Messages" at bounding box center [65, 239] width 46 height 12
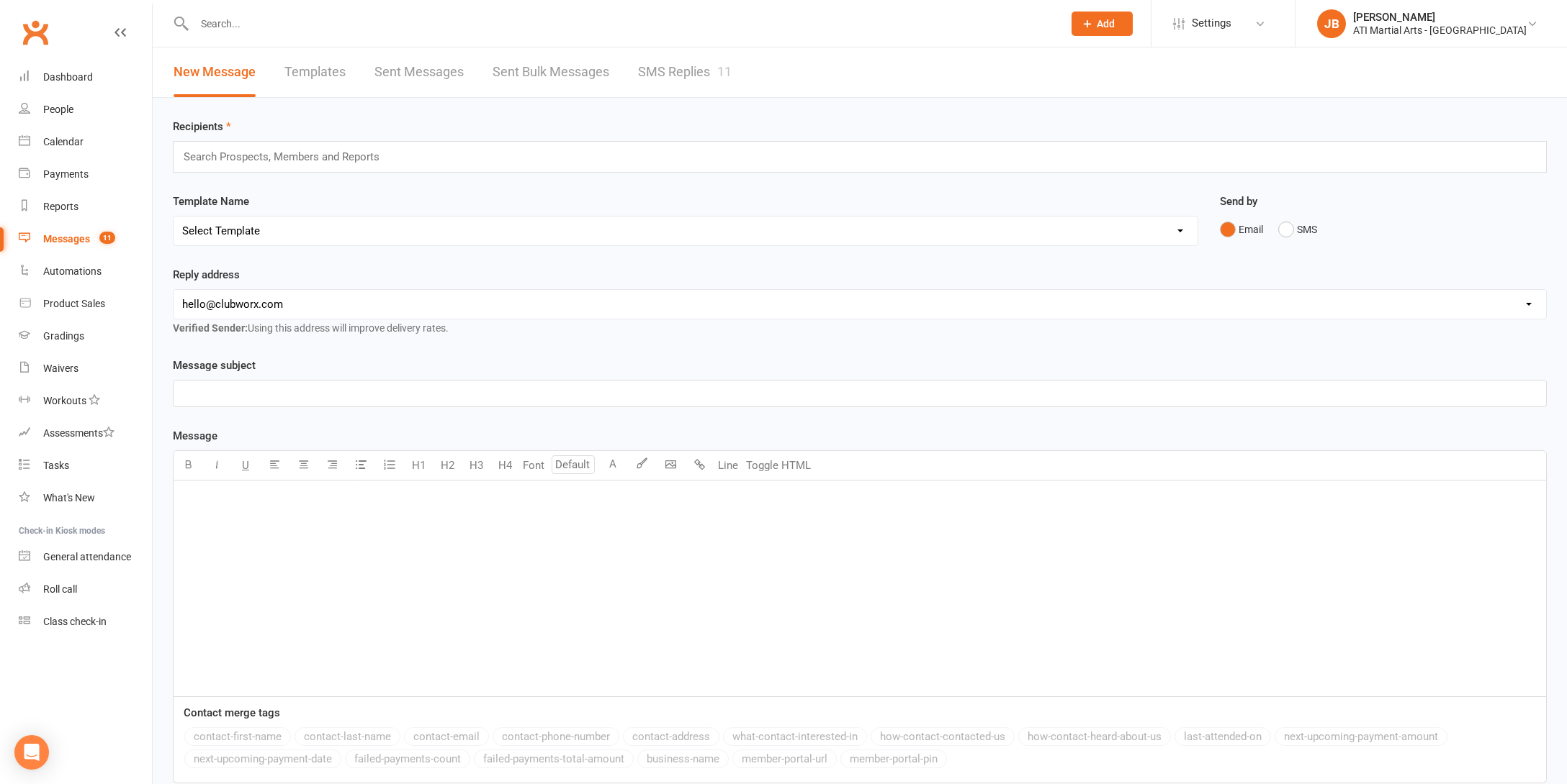
click at [671, 74] on link "SMS Replies 11" at bounding box center [684, 72] width 93 height 50
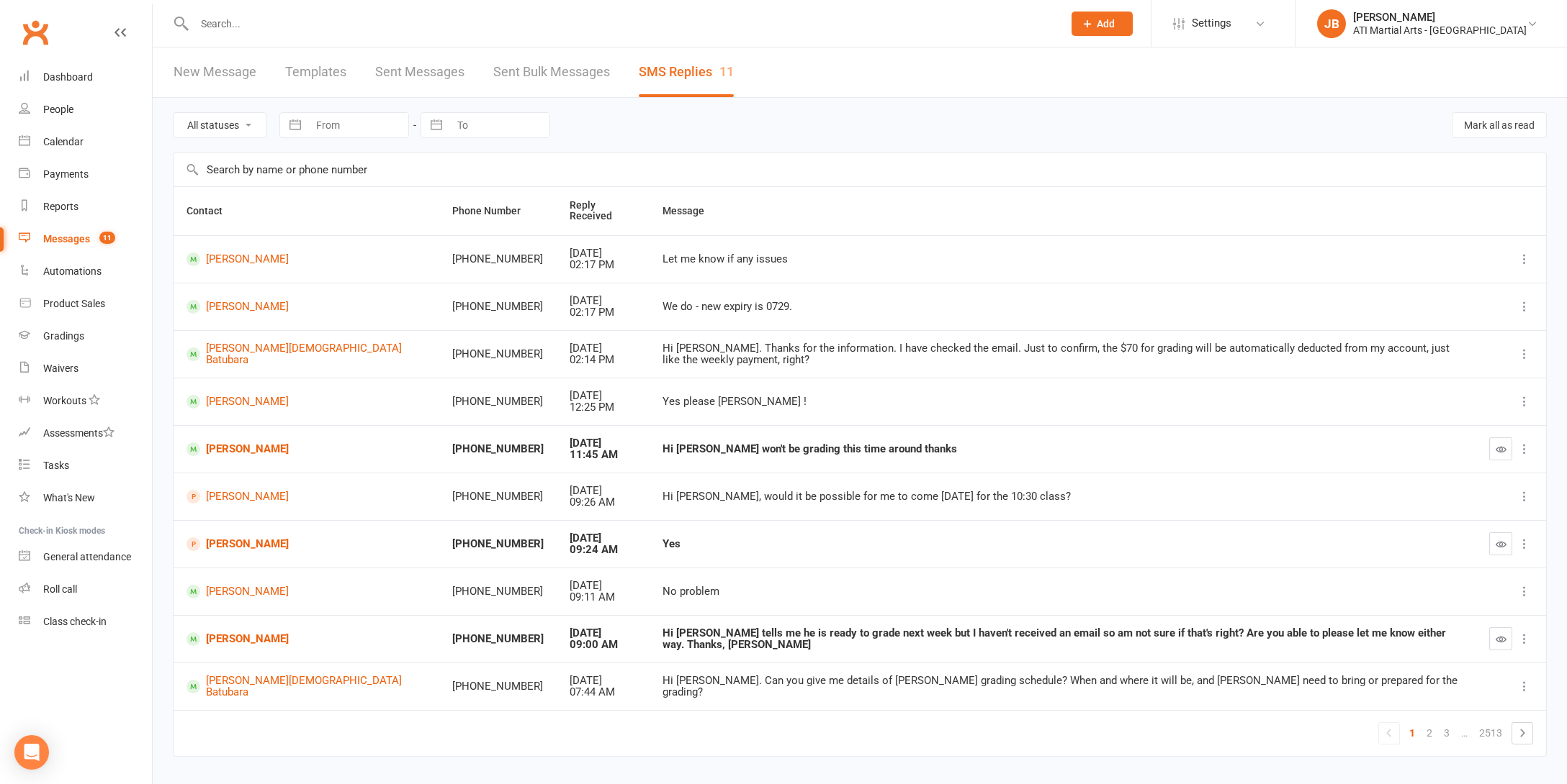
click at [39, 33] on link "Clubworx" at bounding box center [35, 32] width 36 height 36
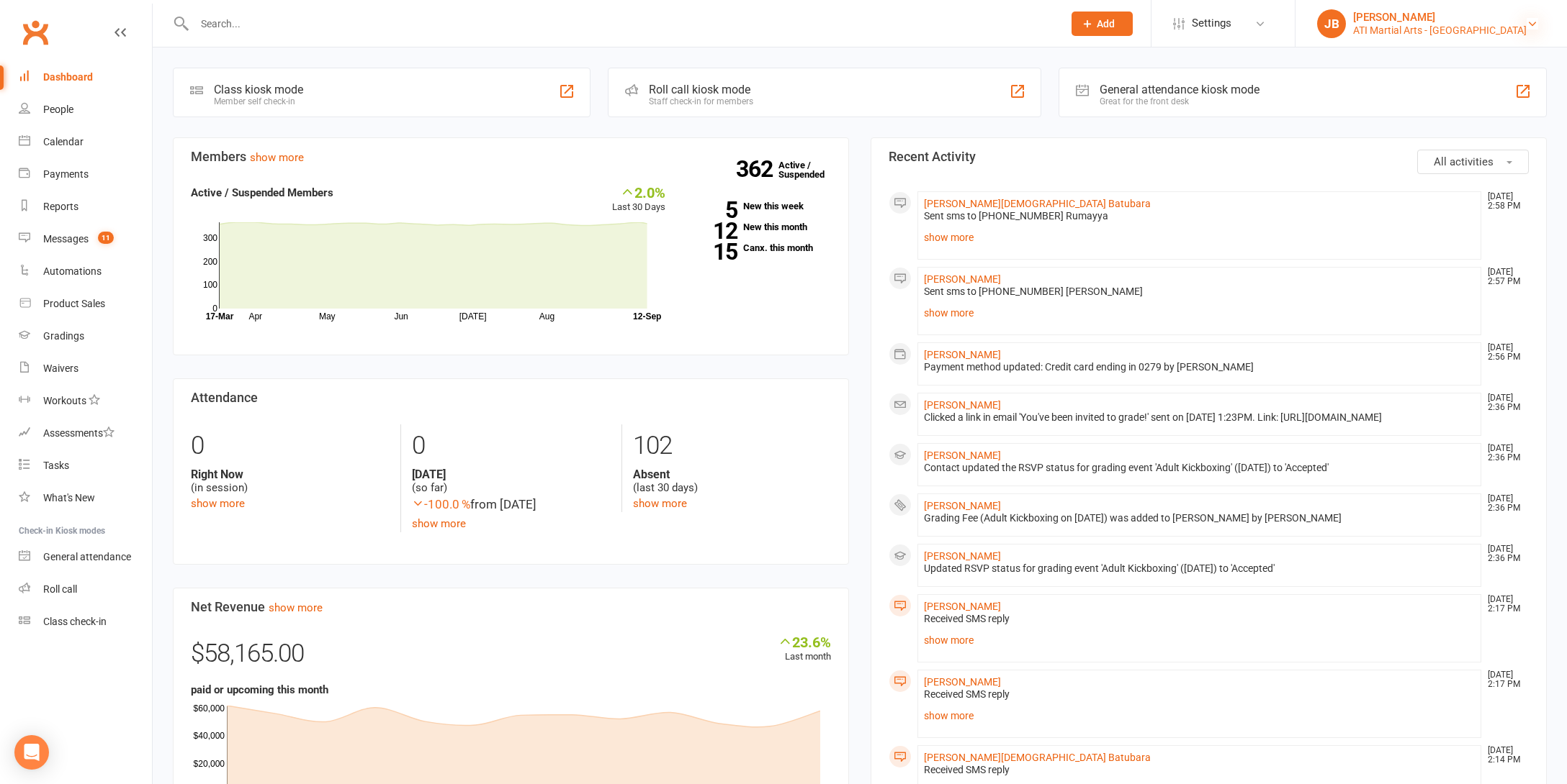
click at [1533, 22] on icon at bounding box center [1532, 23] width 12 height 12
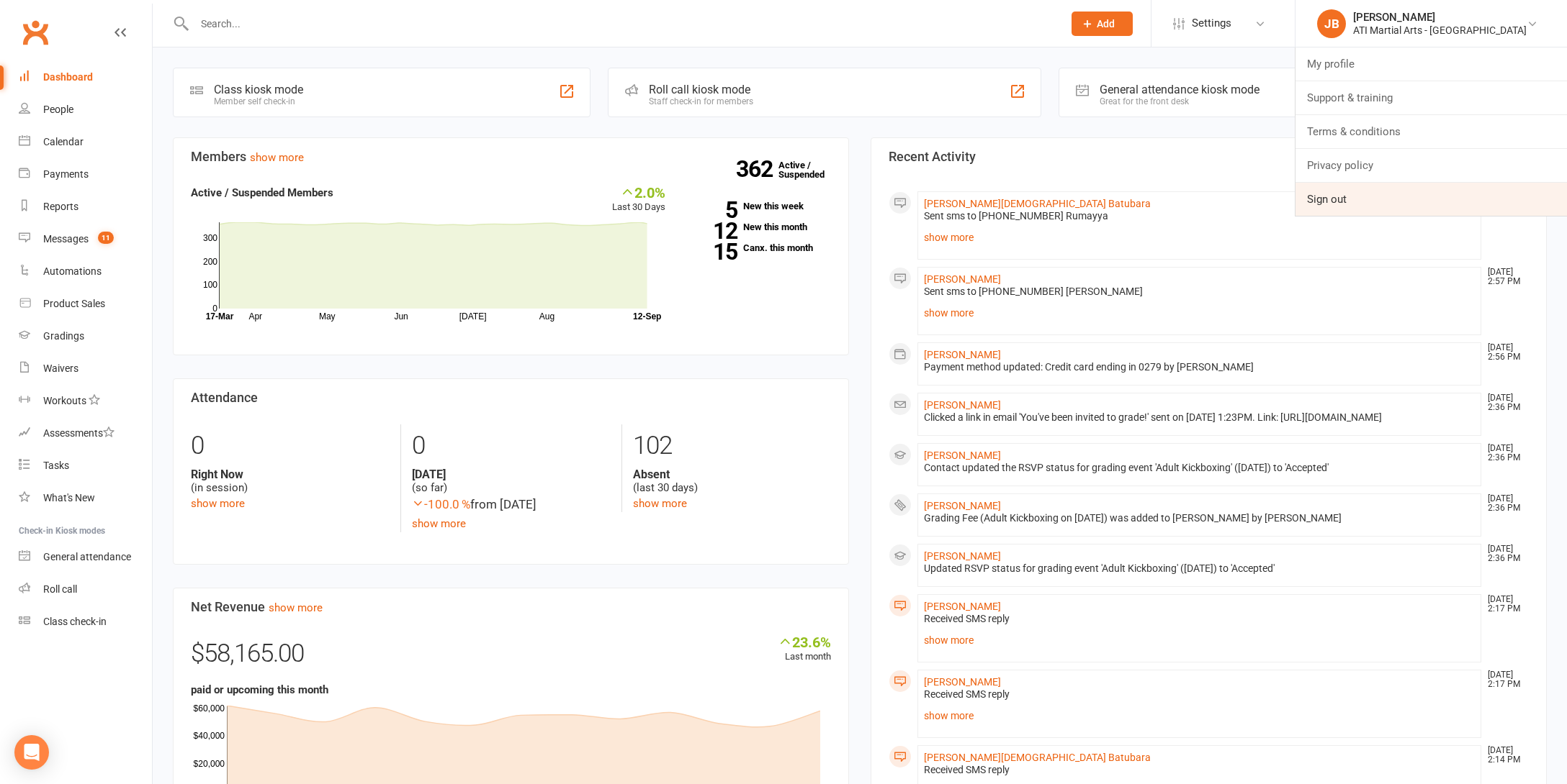
click at [1388, 198] on link "Sign out" at bounding box center [1431, 199] width 272 height 33
